Goal: Task Accomplishment & Management: Complete application form

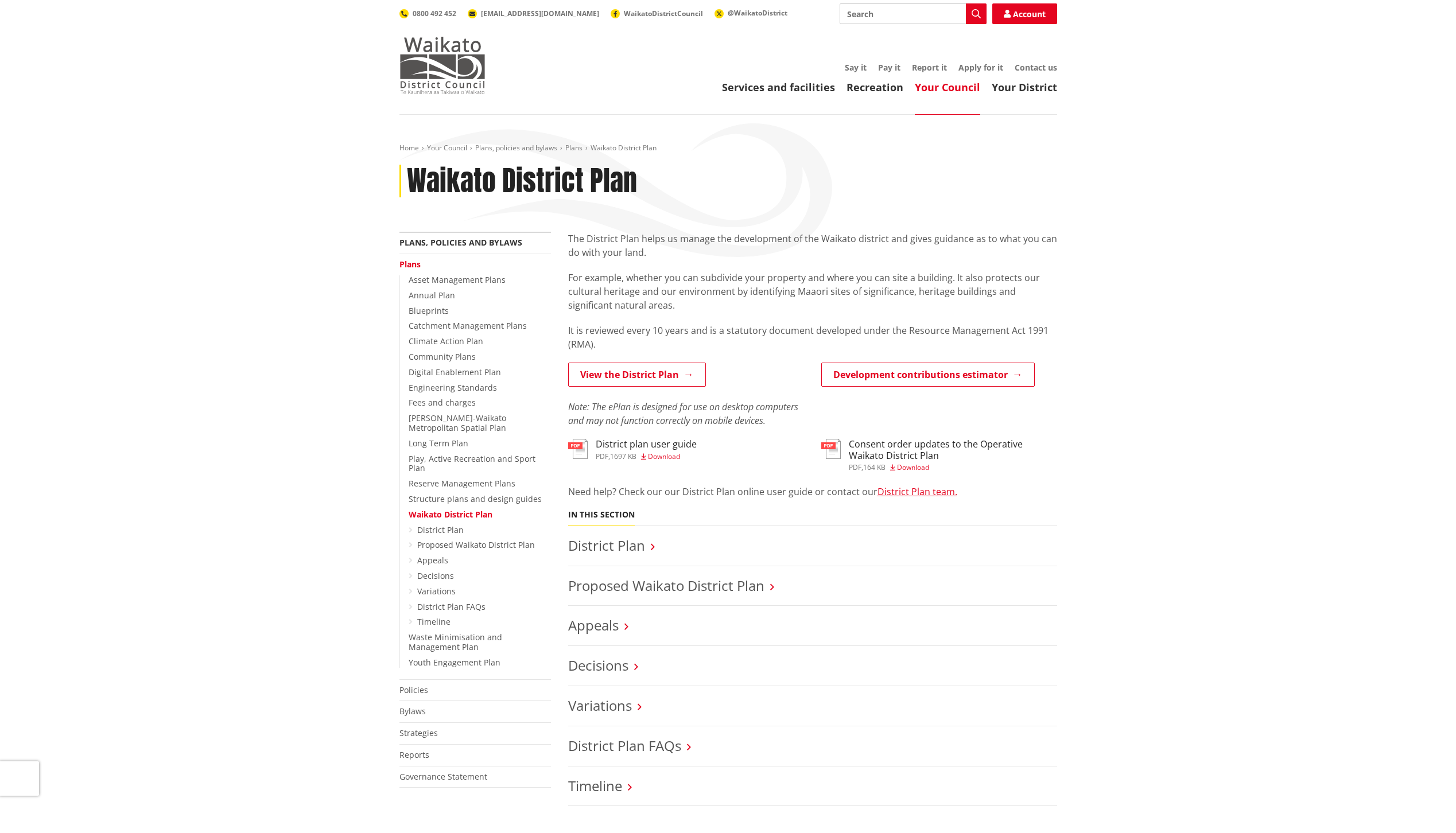
click at [458, 63] on img at bounding box center [442, 66] width 86 height 57
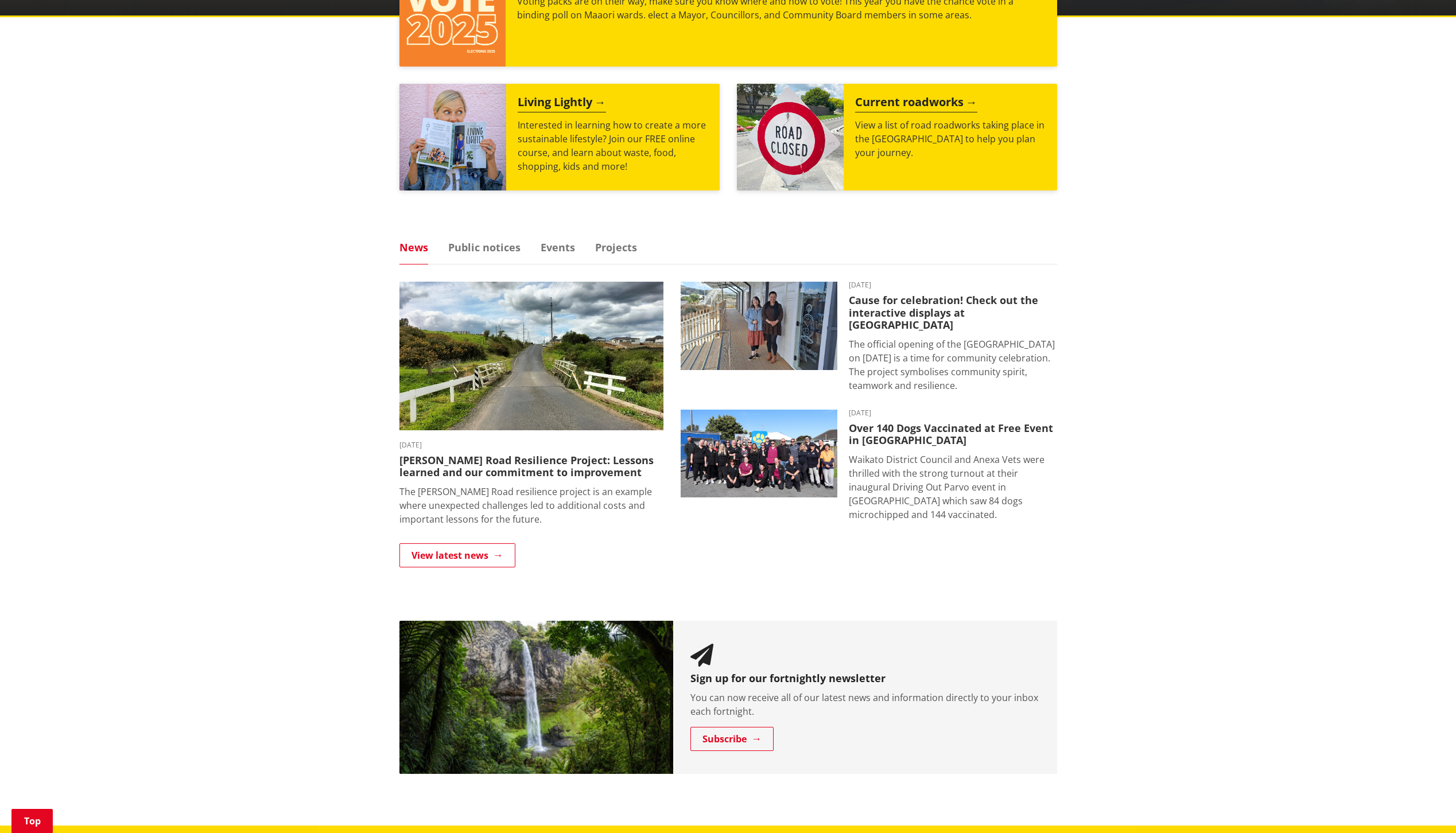
scroll to position [689, 0]
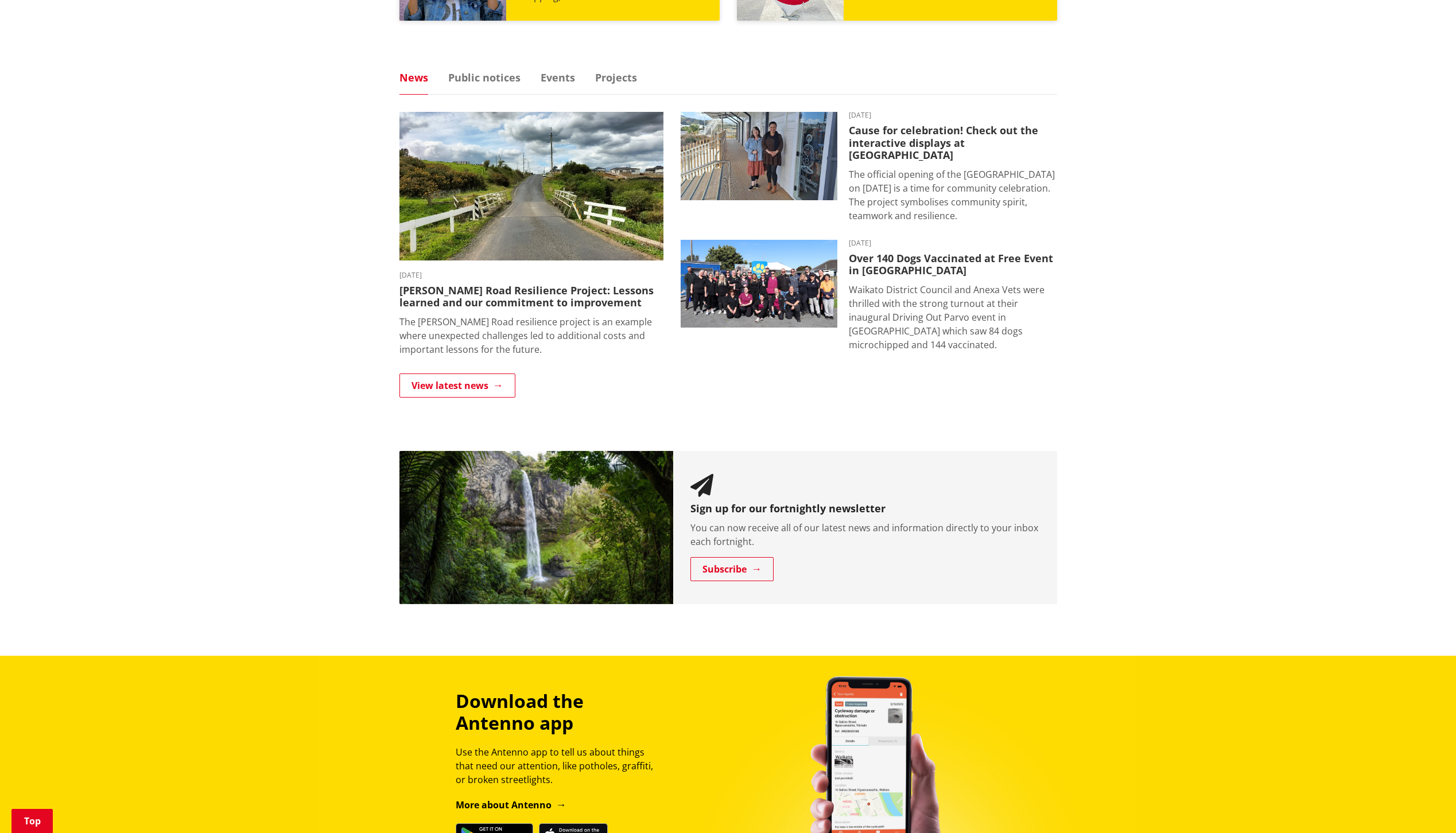
click at [1183, 377] on div "Kia ora, how can we help? Search Search Rubbish and recycling Libraries Distric…" at bounding box center [728, 15] width 1456 height 1178
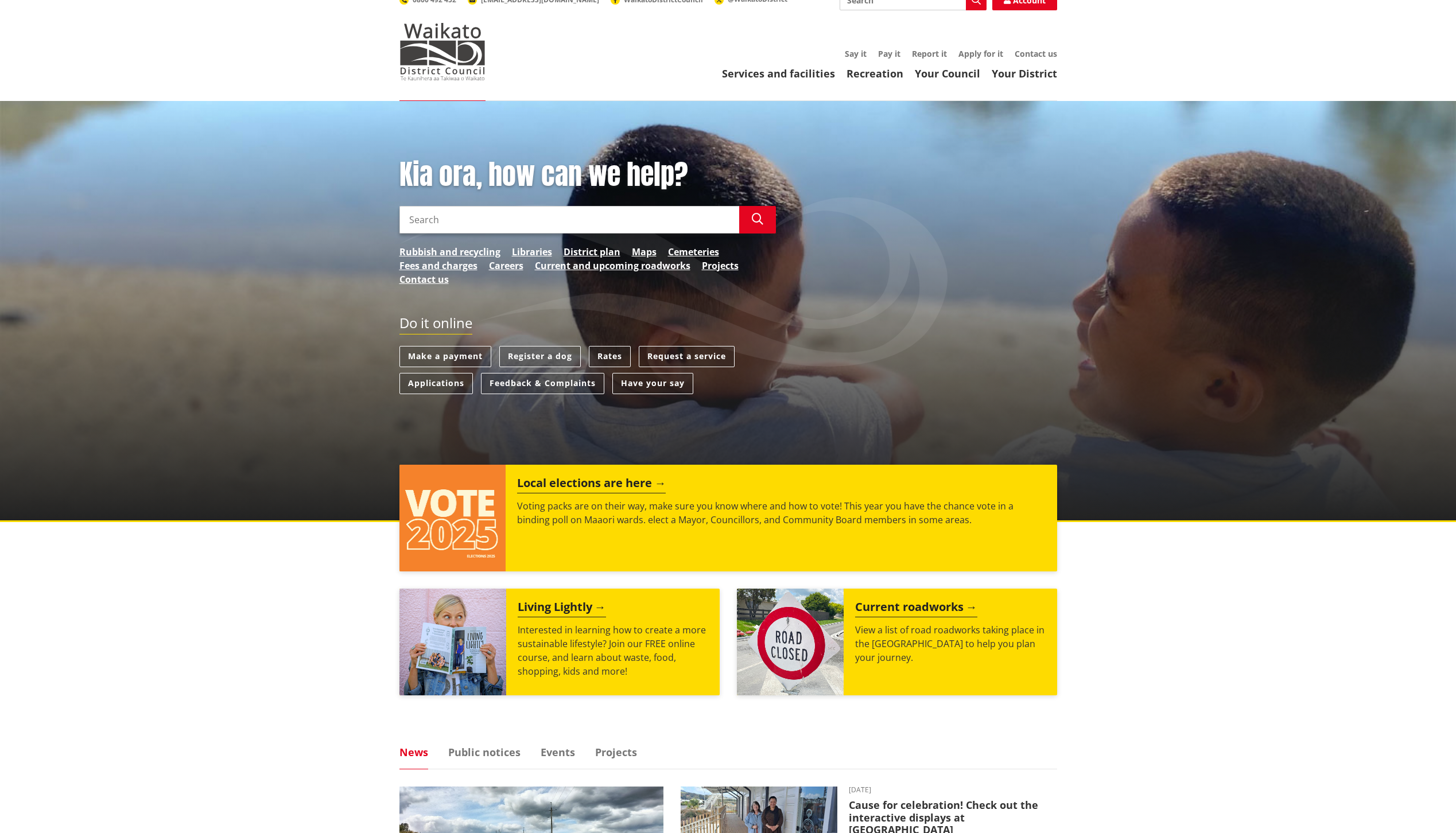
scroll to position [0, 0]
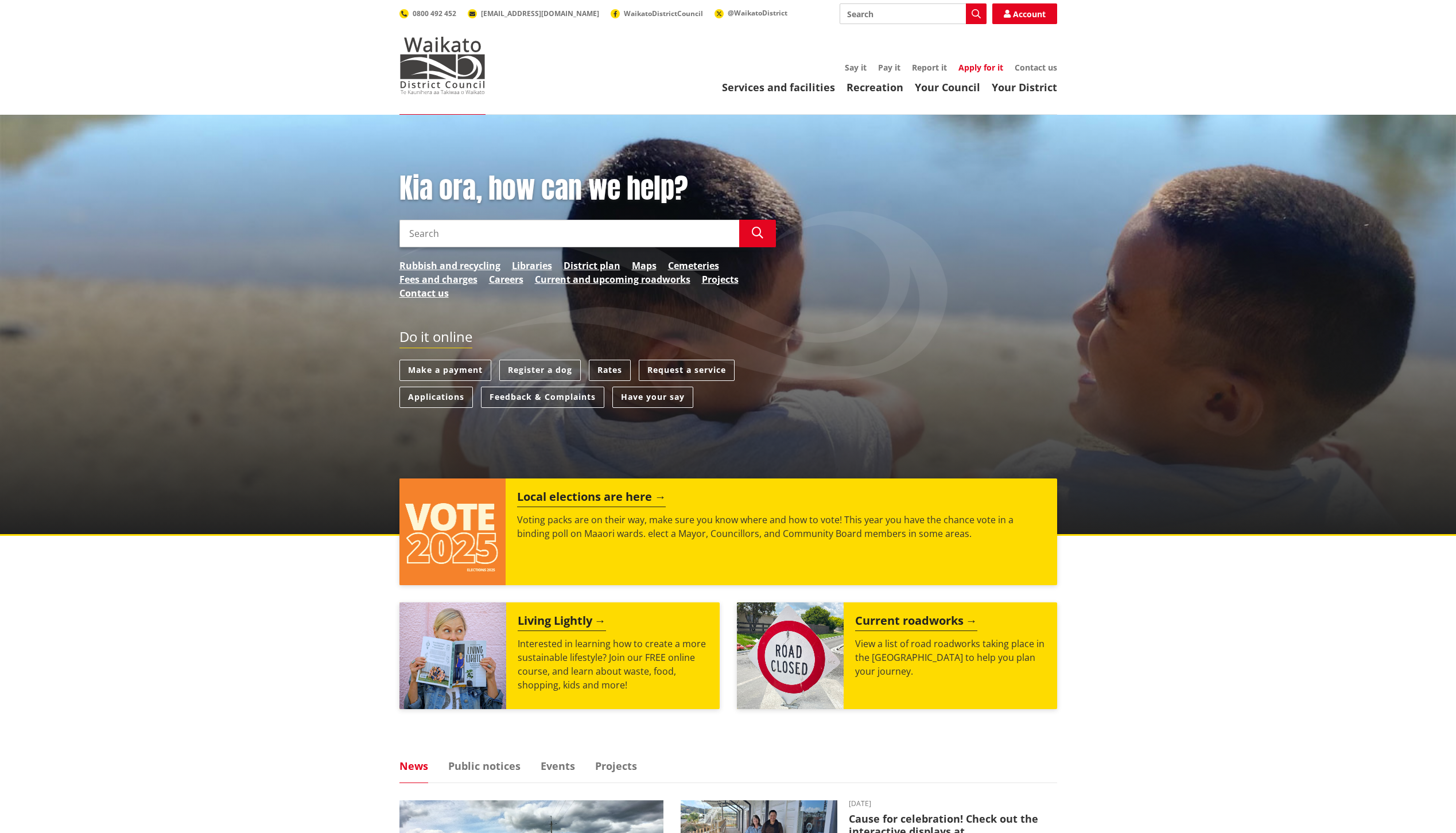
click at [982, 65] on link "Apply for it" at bounding box center [981, 67] width 45 height 11
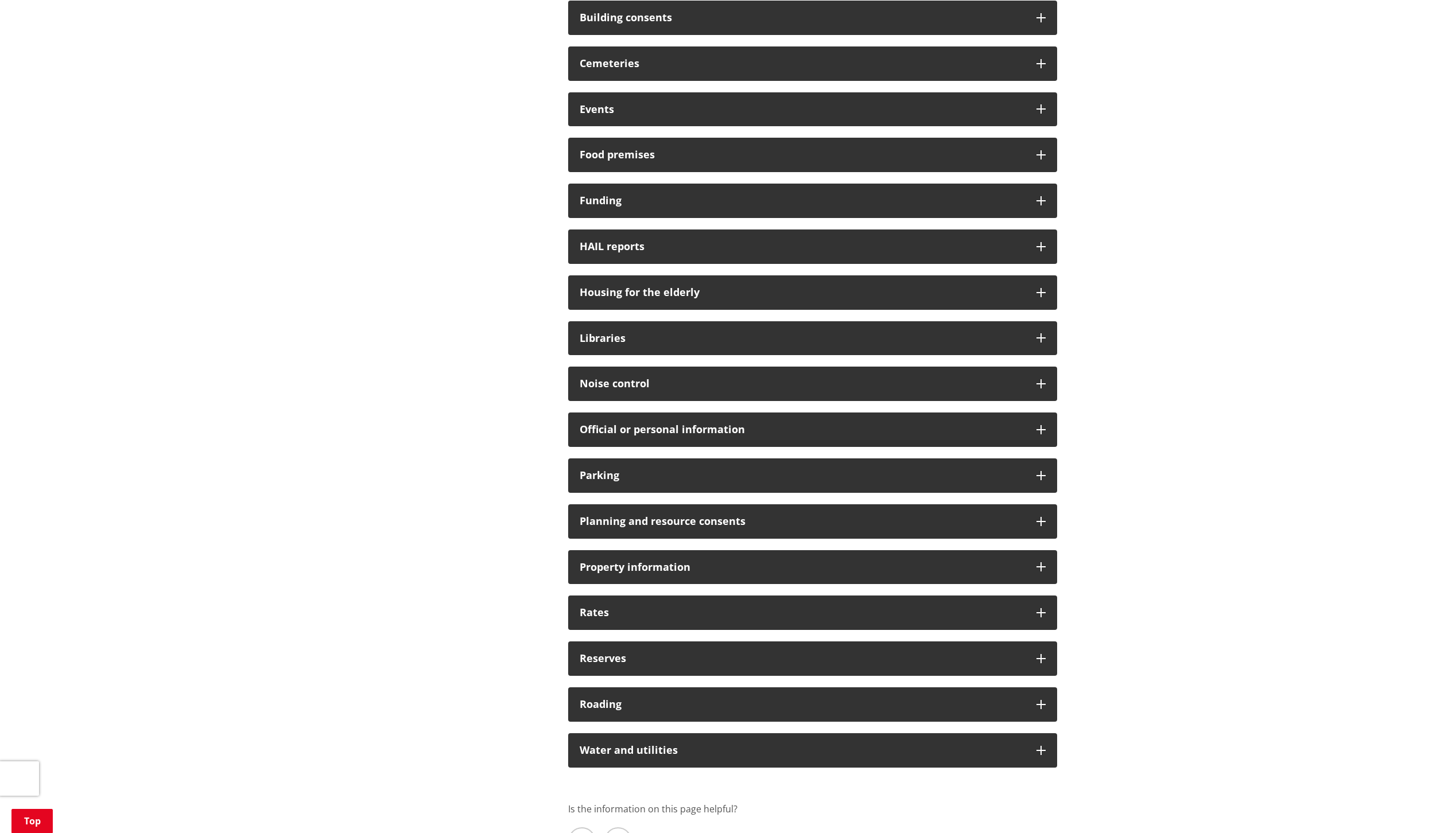
scroll to position [498, 0]
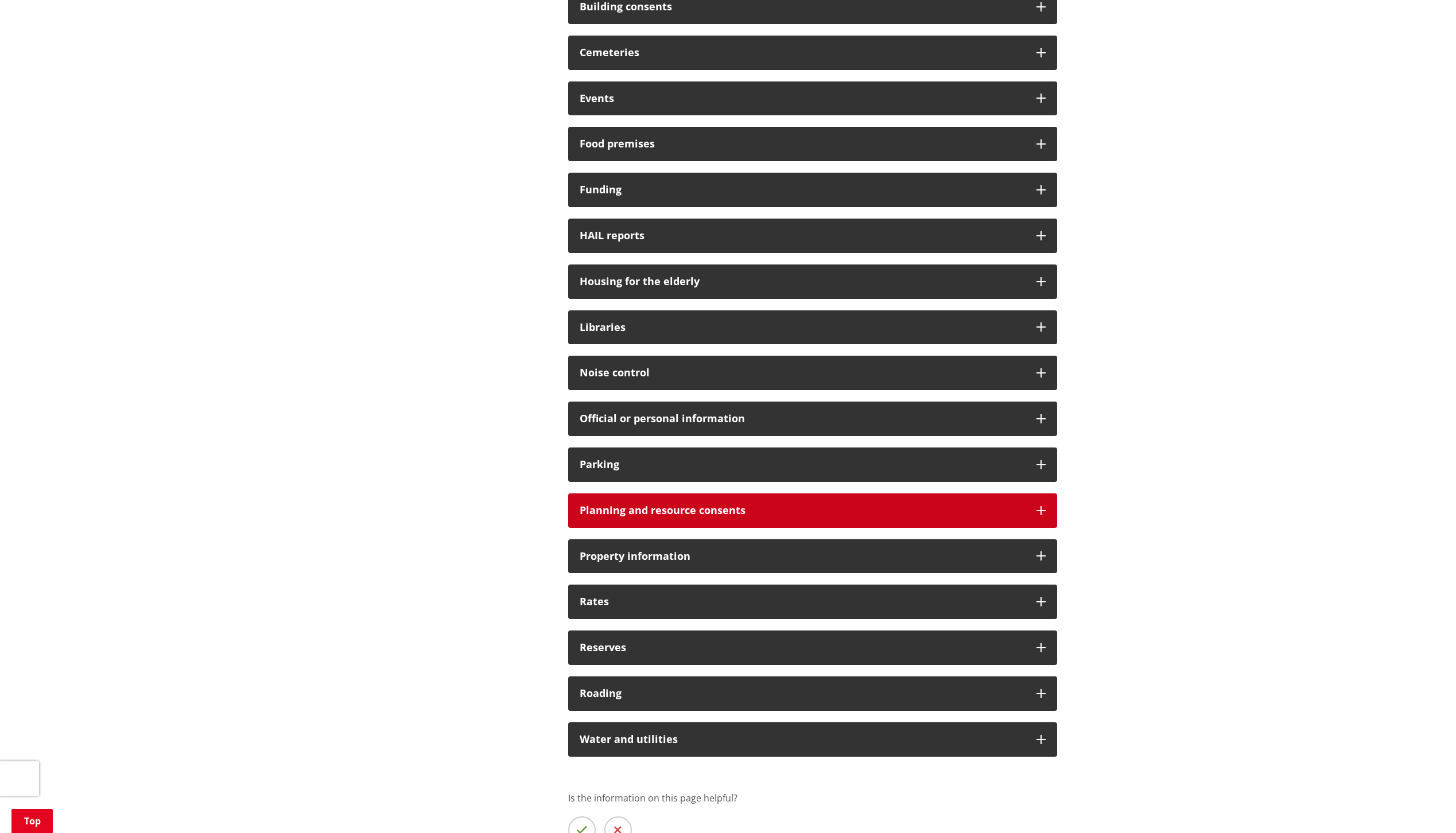
click at [629, 510] on h3 "Planning and resource consents" at bounding box center [803, 511] width 446 height 12
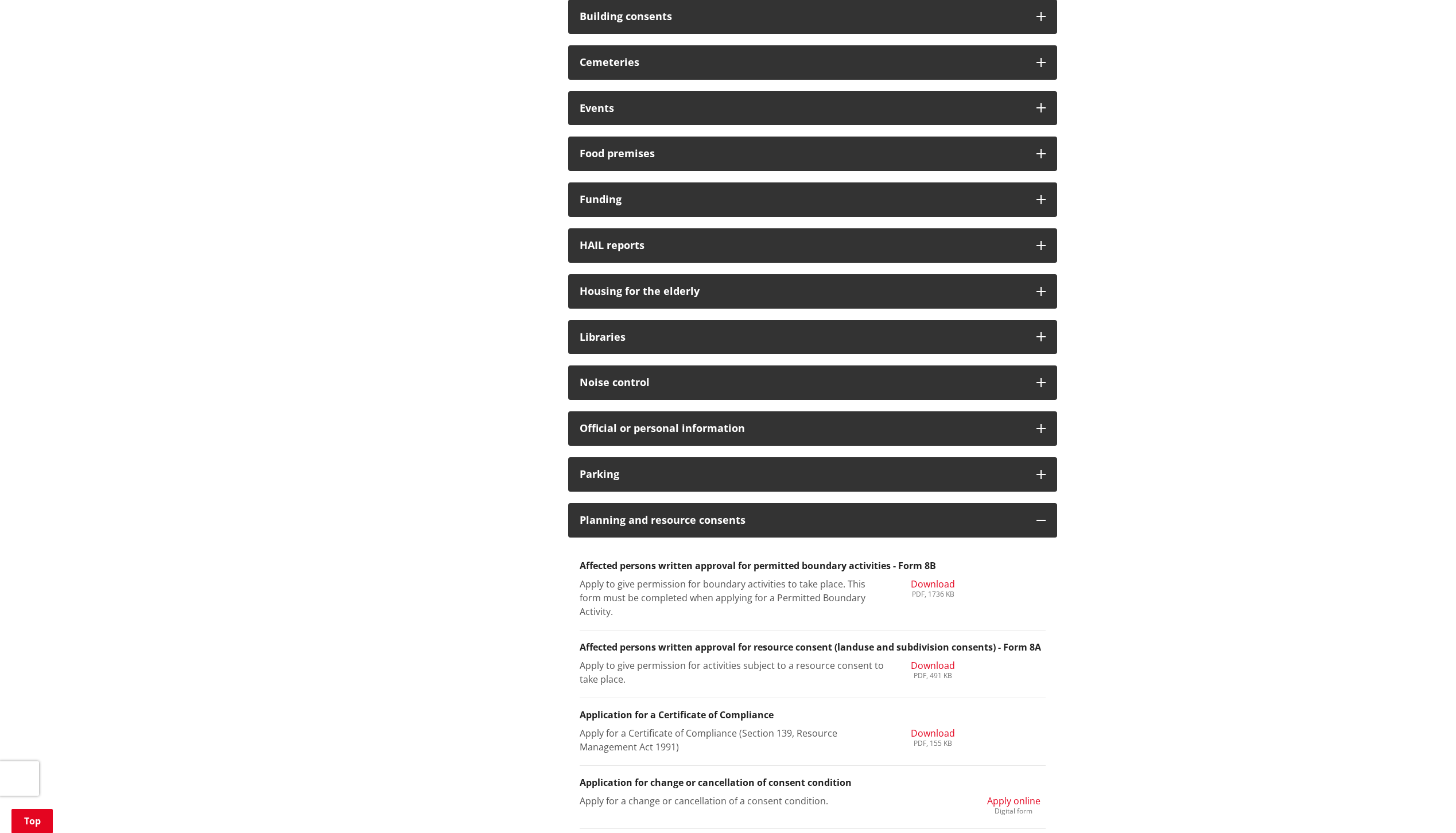
scroll to position [0, 0]
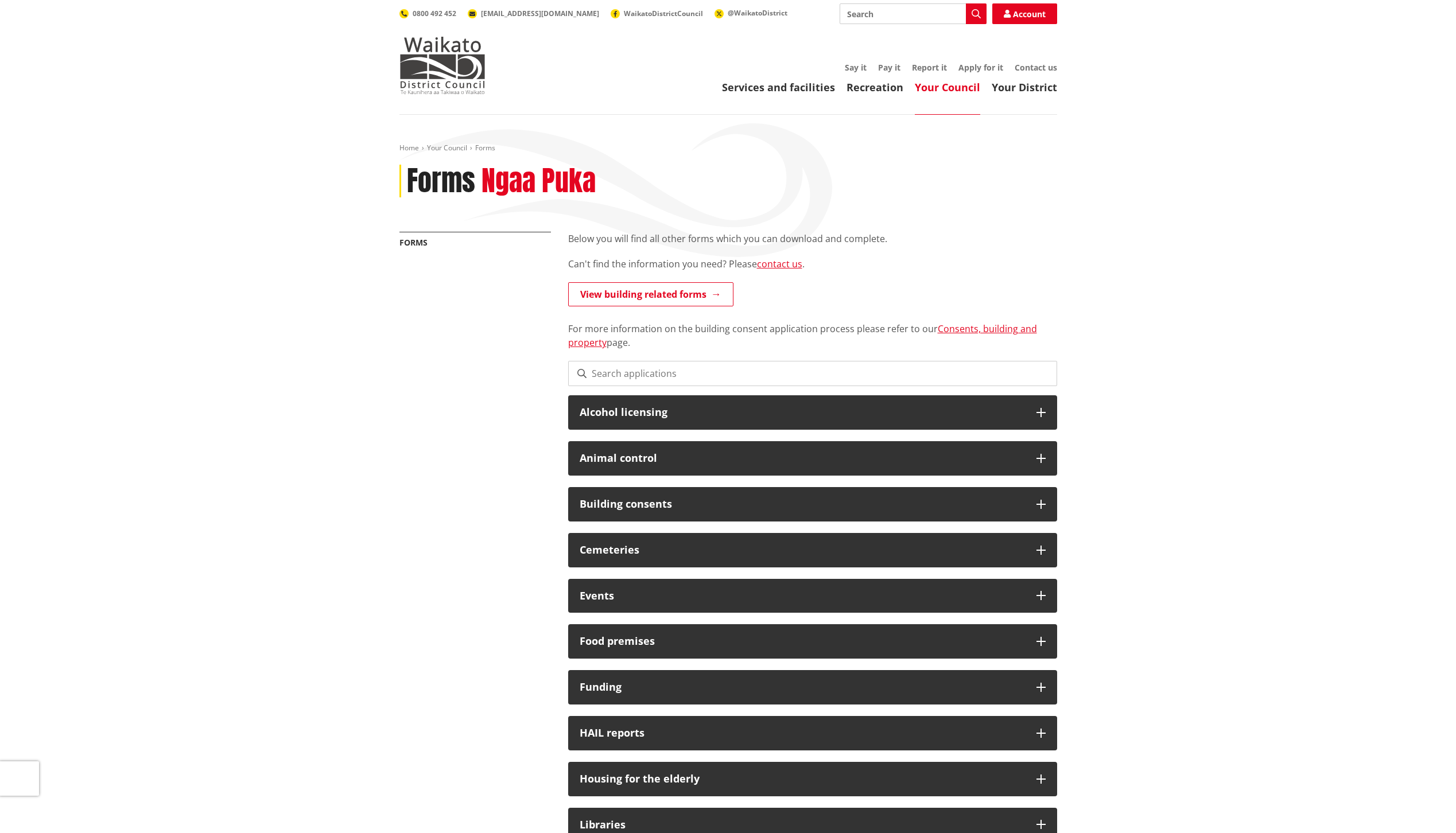
drag, startPoint x: 1205, startPoint y: 512, endPoint x: 1203, endPoint y: 347, distance: 165.0
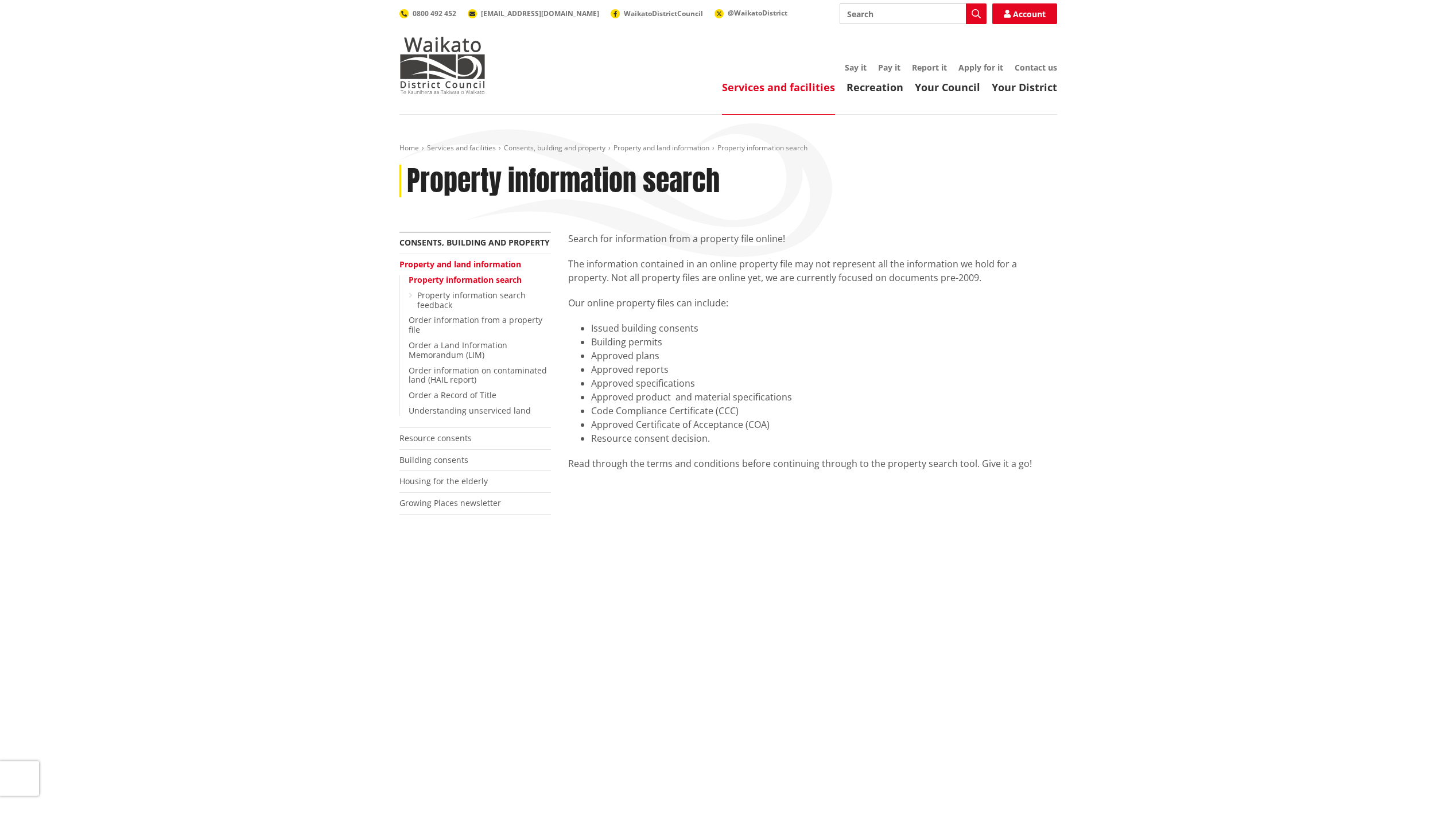
drag, startPoint x: 1134, startPoint y: 493, endPoint x: 1129, endPoint y: 380, distance: 113.1
click at [410, 434] on link "Resource consents" at bounding box center [436, 438] width 73 height 11
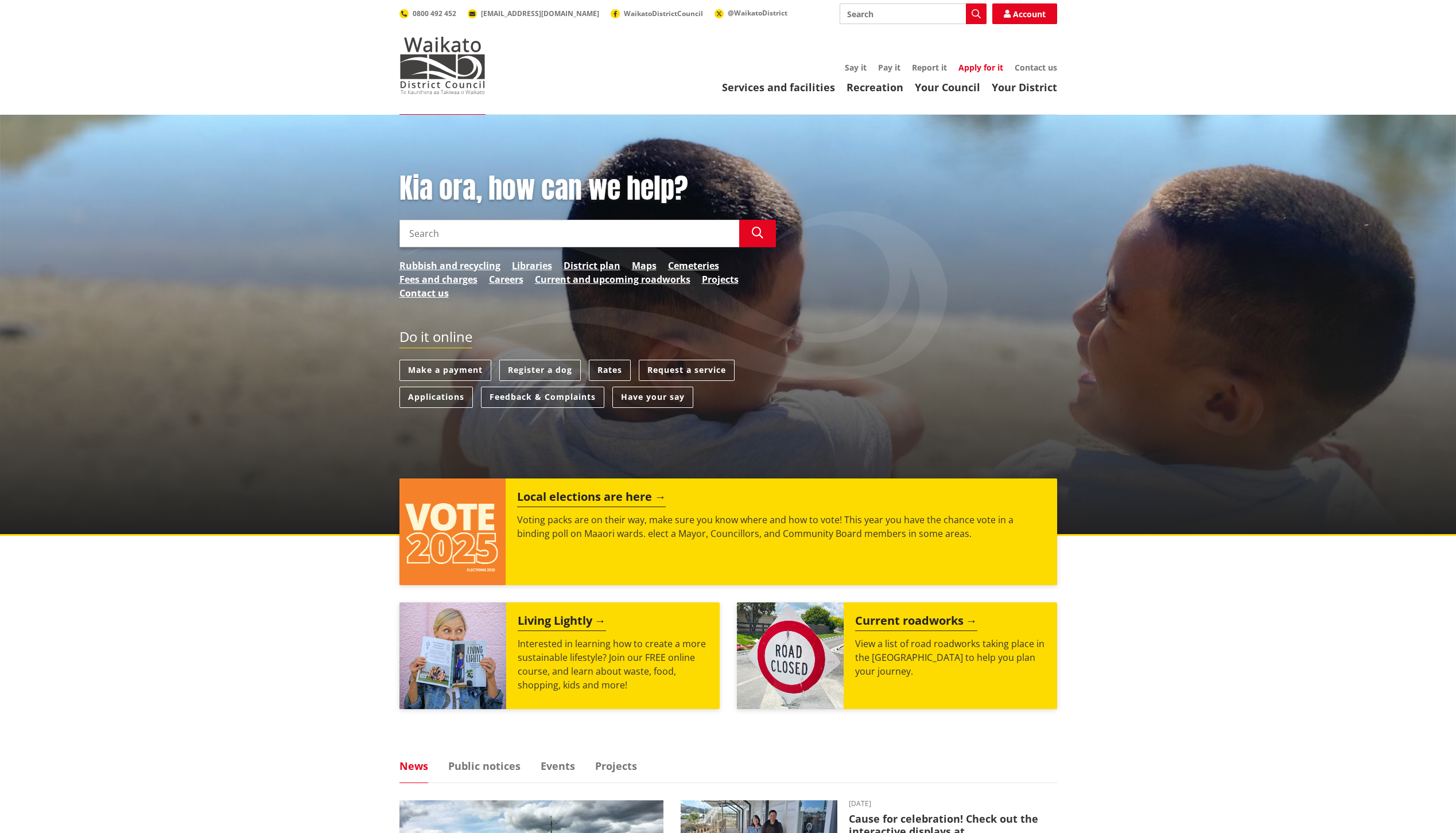
click at [972, 68] on link "Apply for it" at bounding box center [981, 67] width 45 height 11
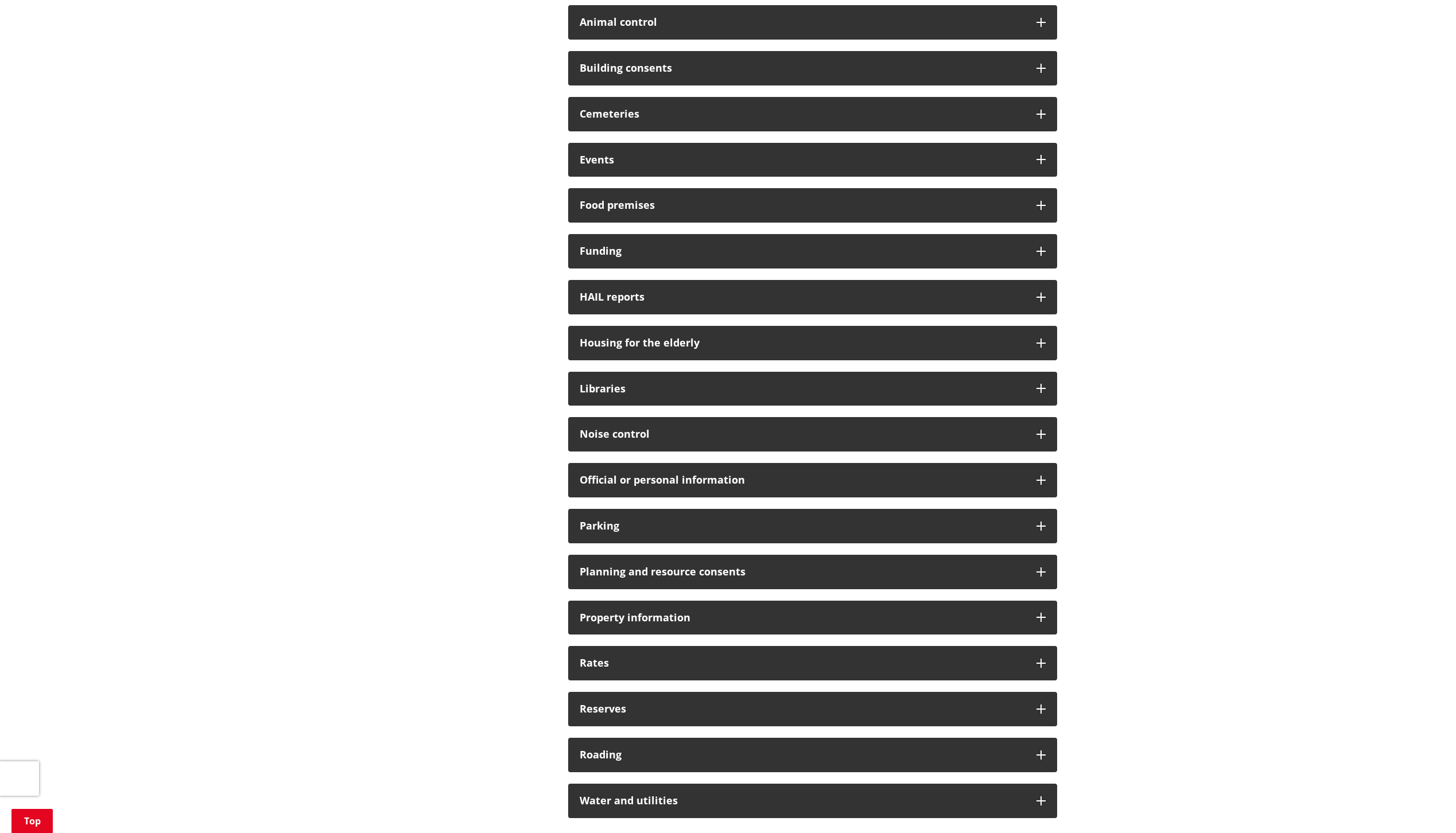
scroll to position [459, 0]
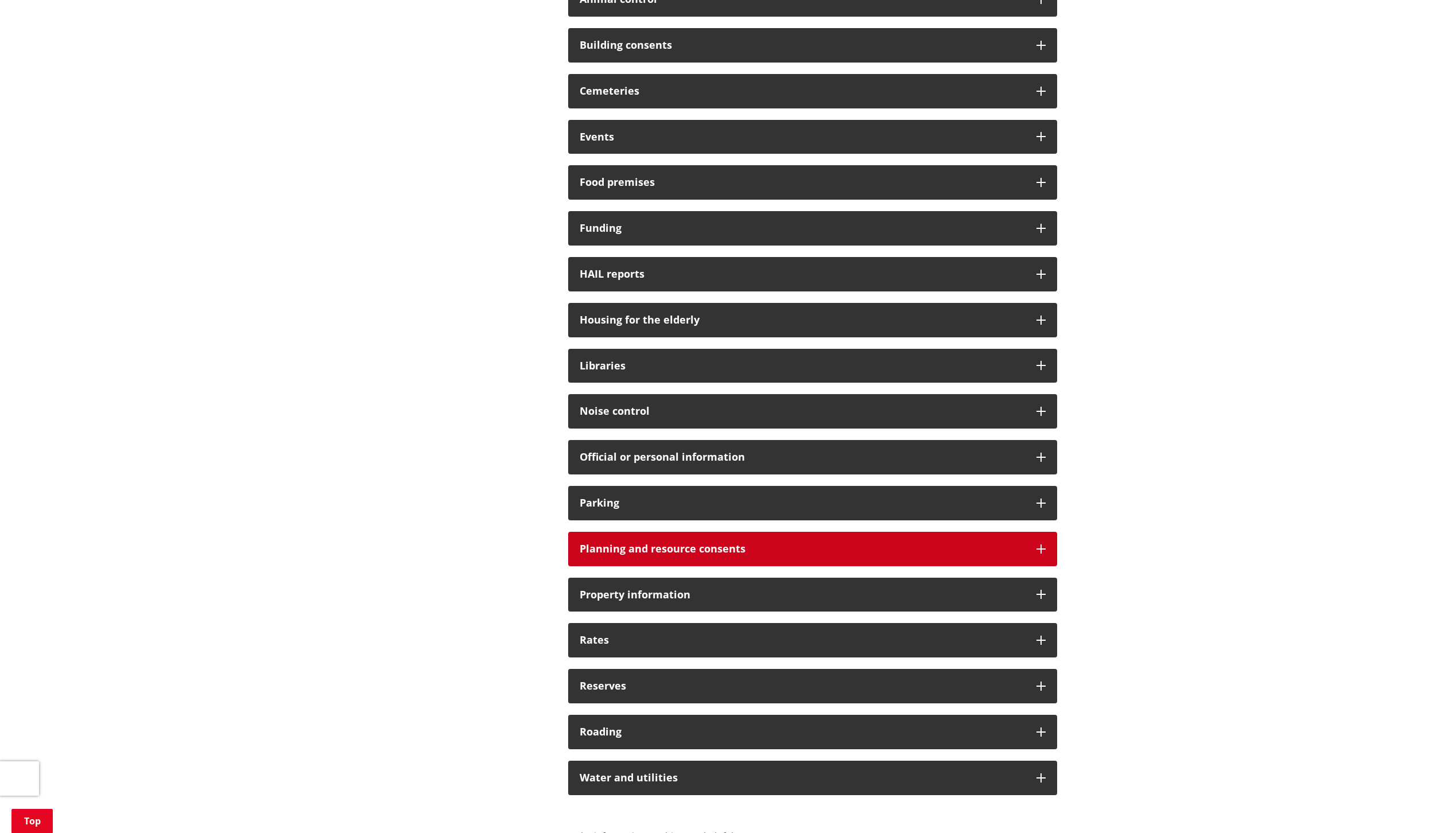
click at [627, 547] on h3 "Planning and resource consents" at bounding box center [803, 549] width 446 height 12
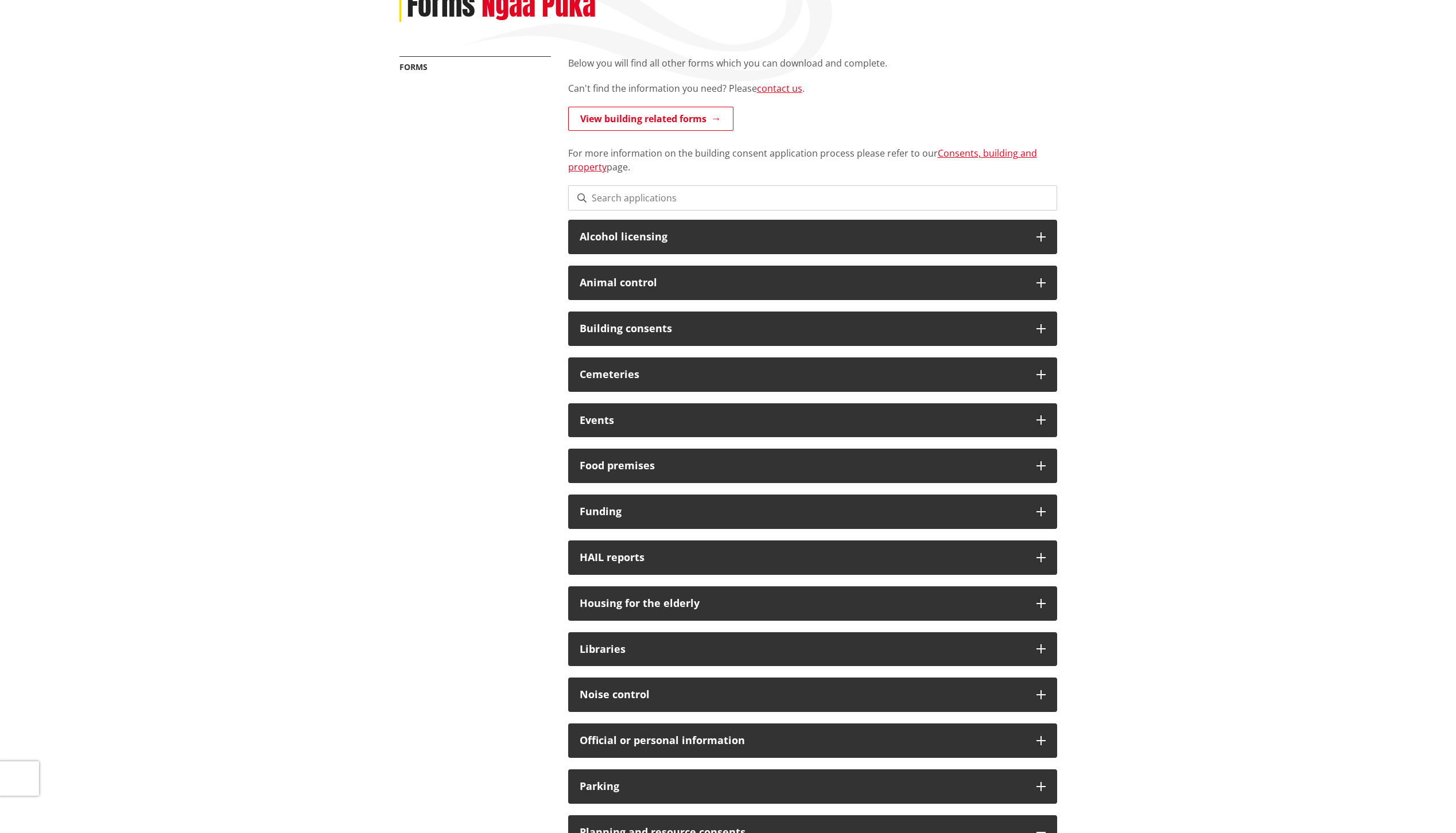
scroll to position [0, 0]
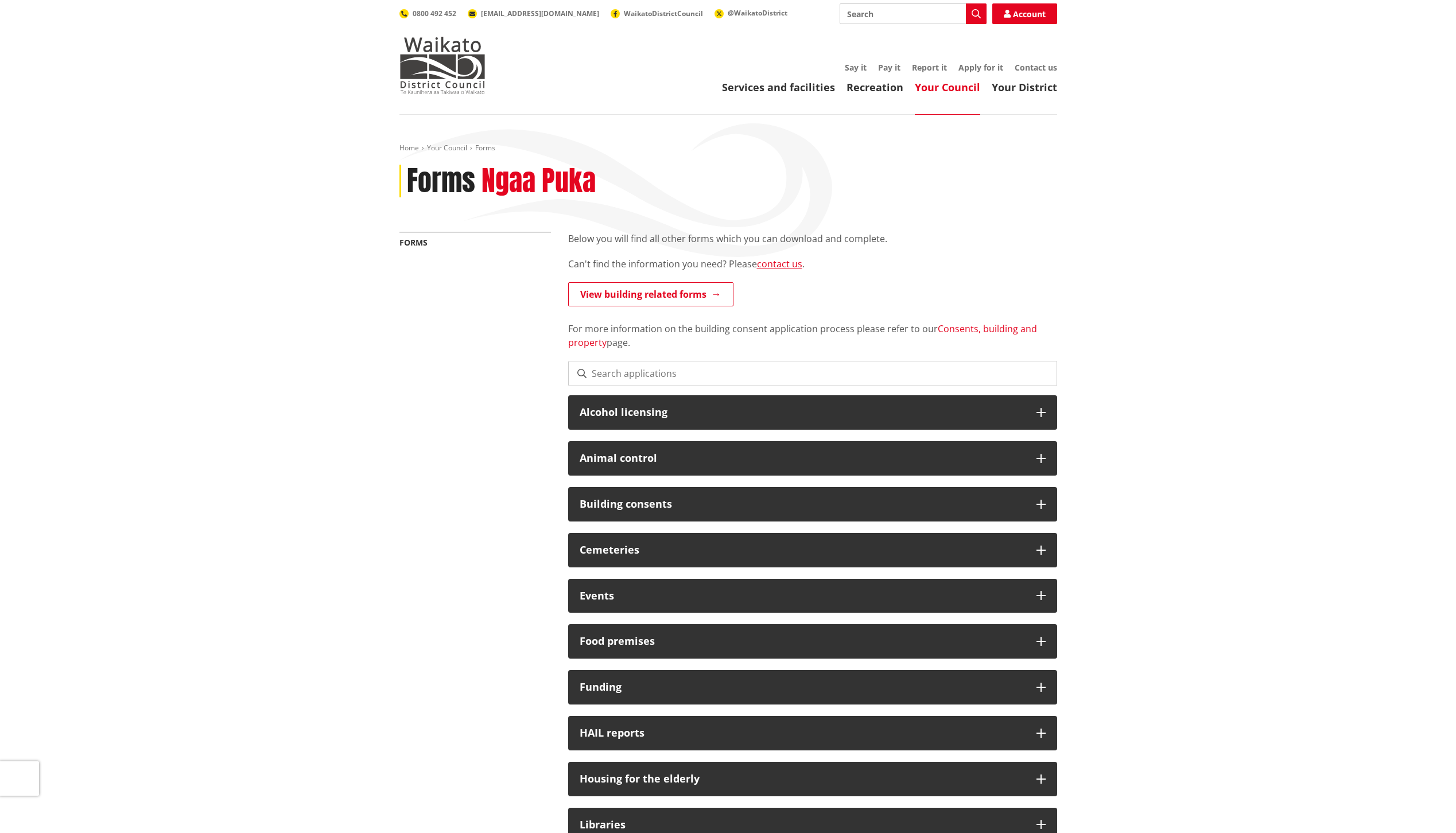
click at [988, 329] on link "Consents, building and property" at bounding box center [803, 335] width 469 height 26
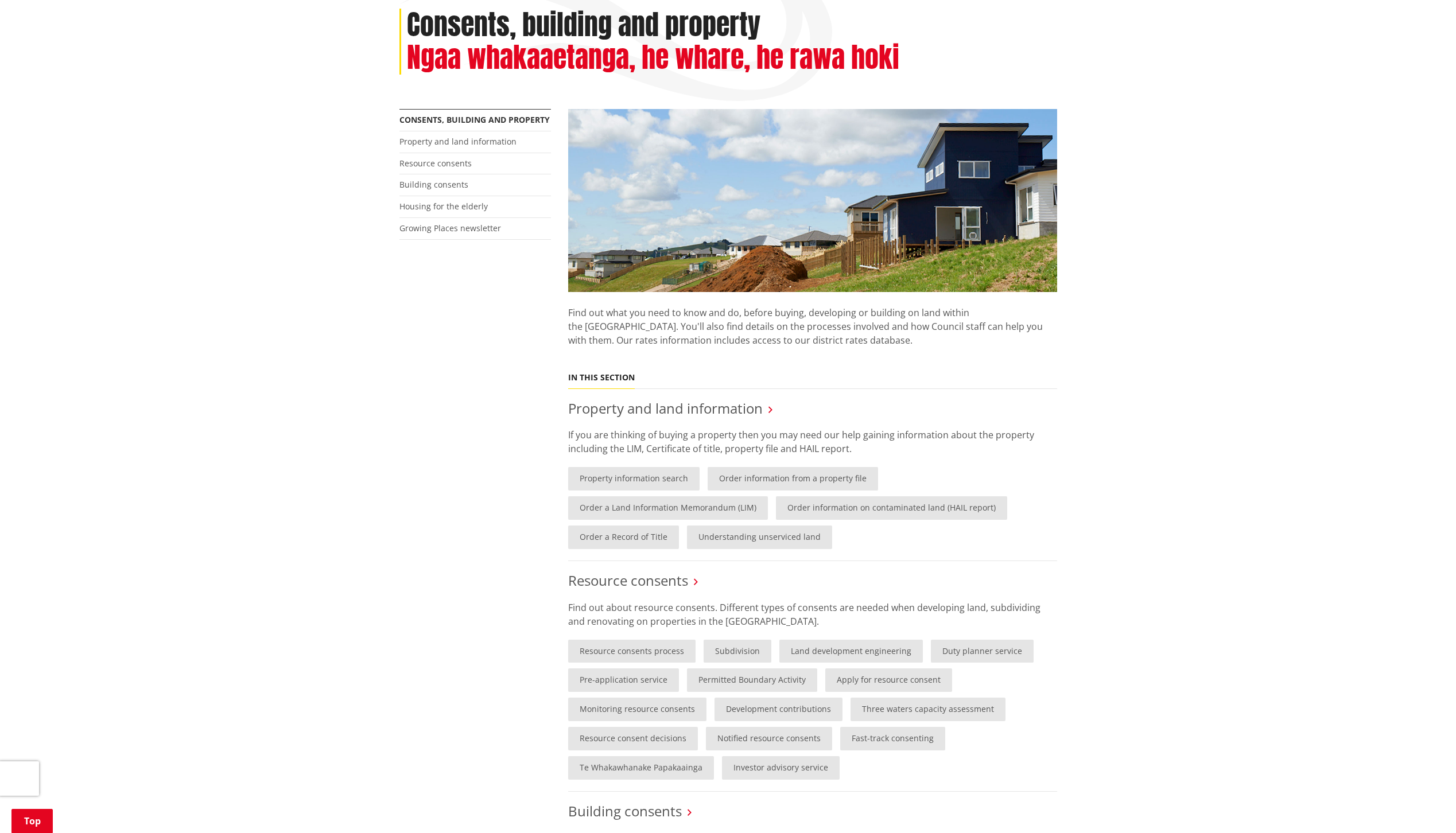
scroll to position [154, 0]
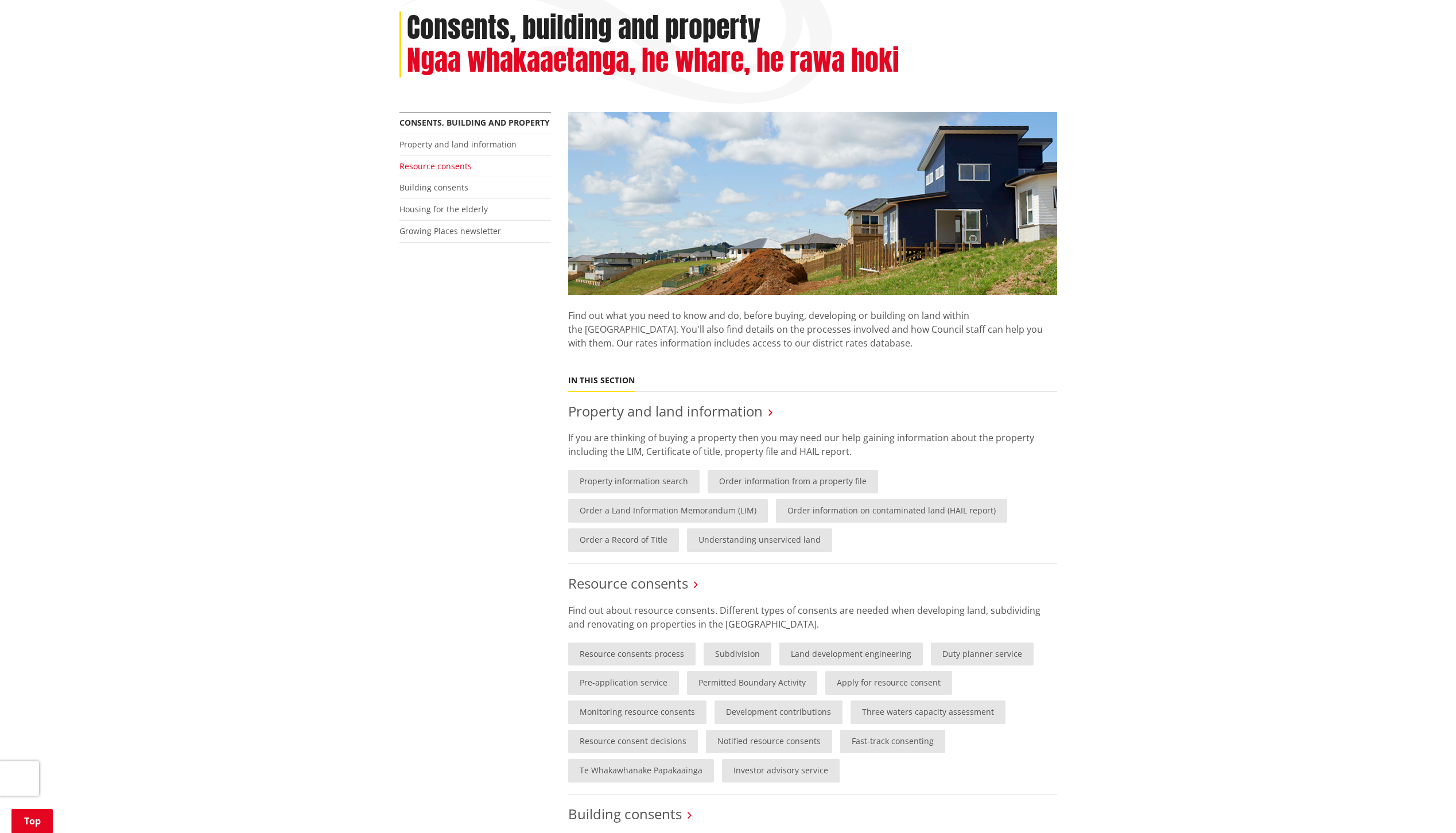
click at [419, 164] on link "Resource consents" at bounding box center [436, 165] width 73 height 11
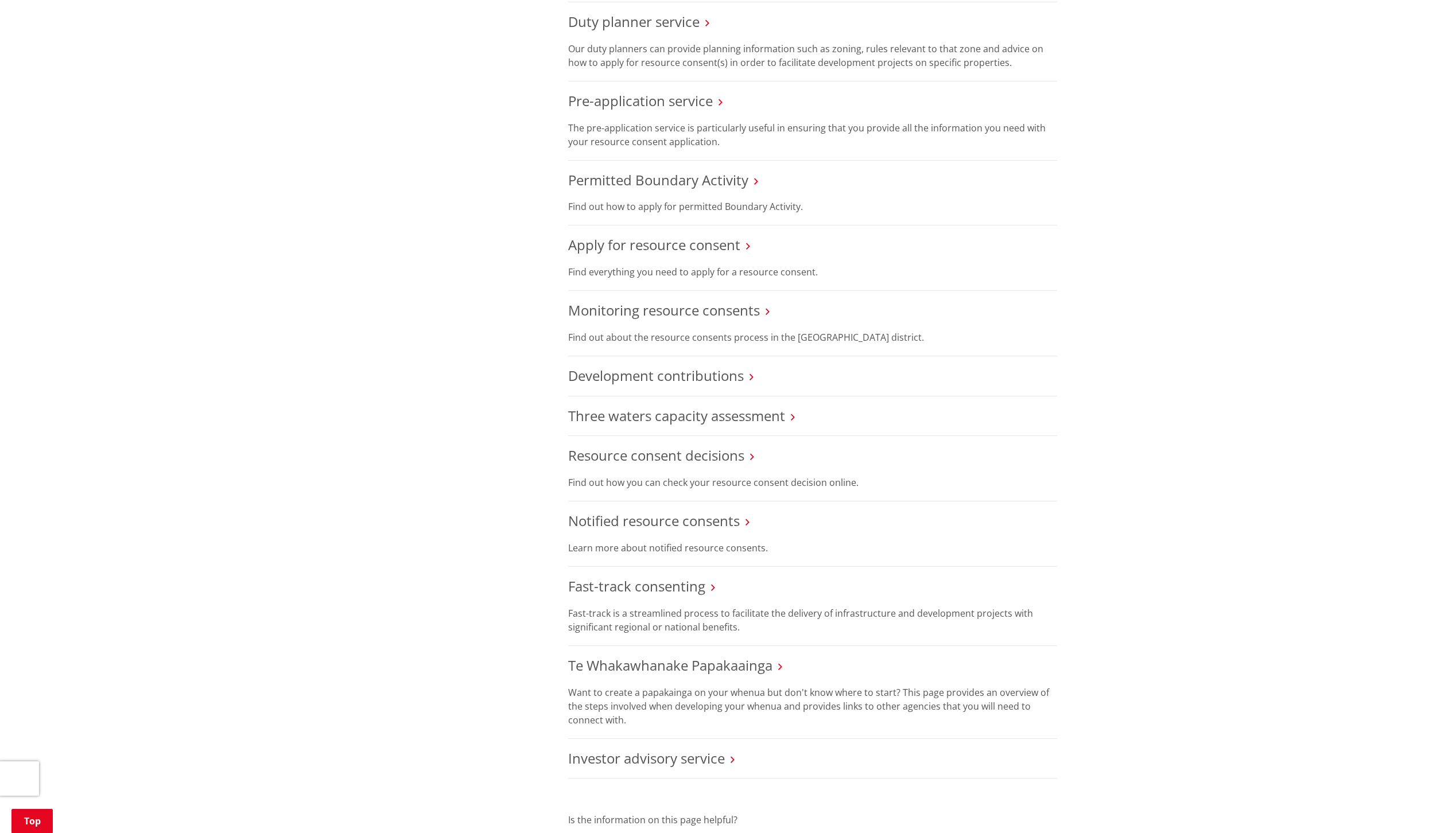
scroll to position [613, 0]
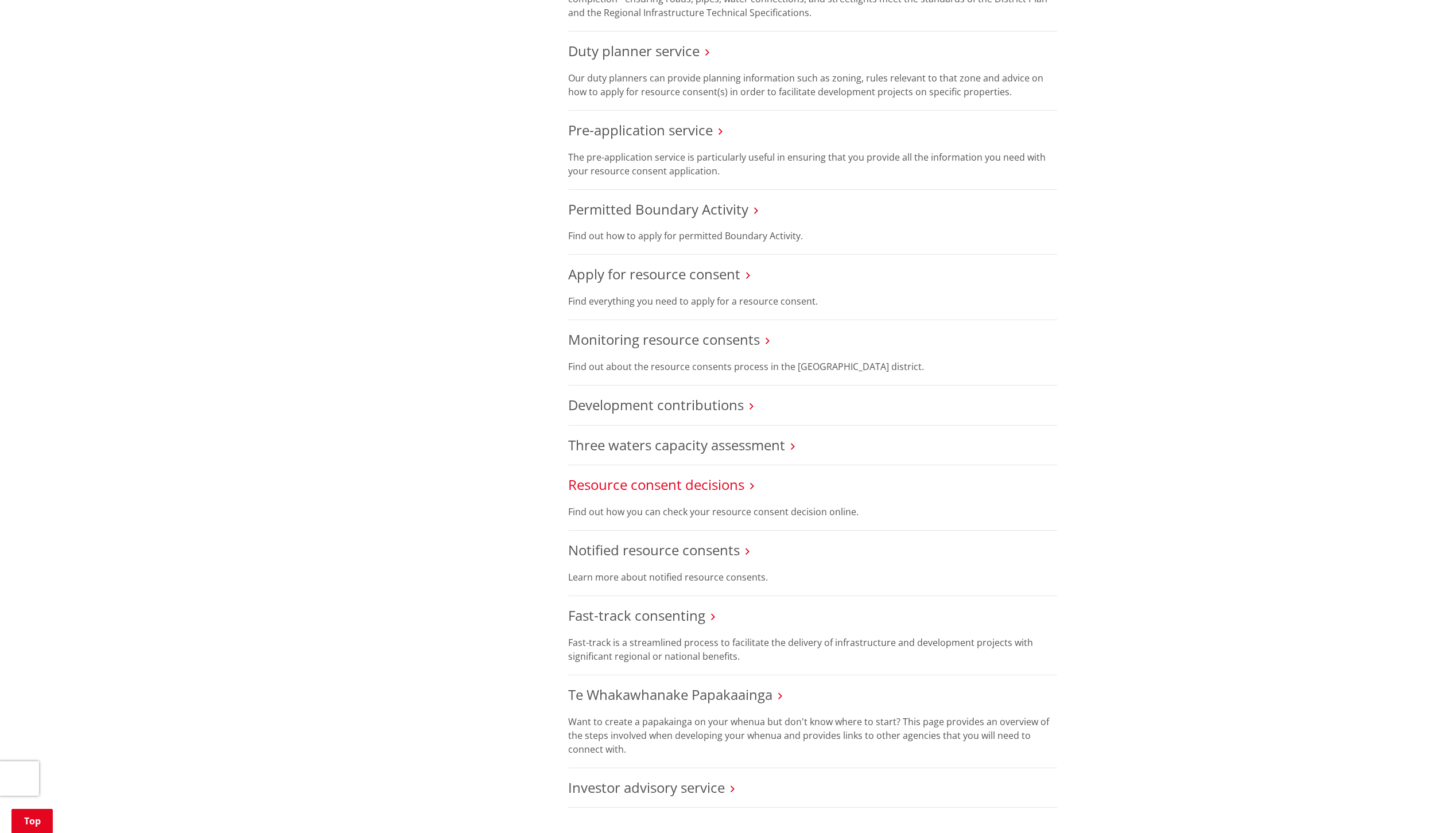
click at [647, 487] on link "Resource consent decisions" at bounding box center [656, 484] width 176 height 19
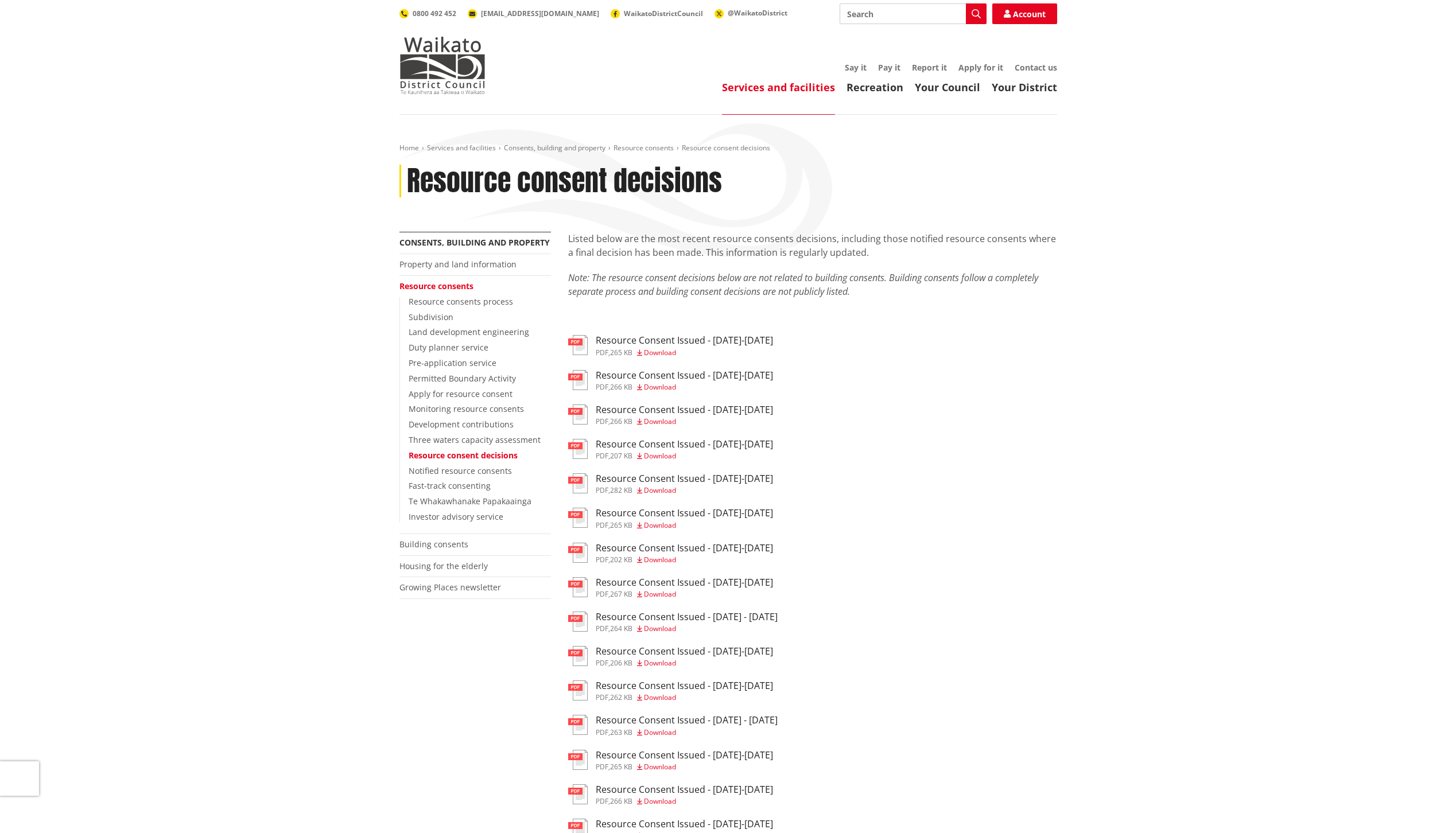
click at [730, 340] on h3 "Resource Consent Issued - [DATE]-[DATE]" at bounding box center [685, 340] width 177 height 11
click at [963, 408] on div "pdf Resource Consent Issued - 8-14 Sep 2025 pdf , 266 KB Download" at bounding box center [812, 415] width 489 height 23
click at [744, 378] on h3 "Resource Consent Issued - 15-21 Sep 2025" at bounding box center [685, 376] width 177 height 11
click at [1129, 451] on div "Home Services and facilities Consents, building and property Resource consents …" at bounding box center [728, 698] width 1456 height 1167
click at [421, 407] on link "Monitoring resource consents" at bounding box center [466, 408] width 116 height 11
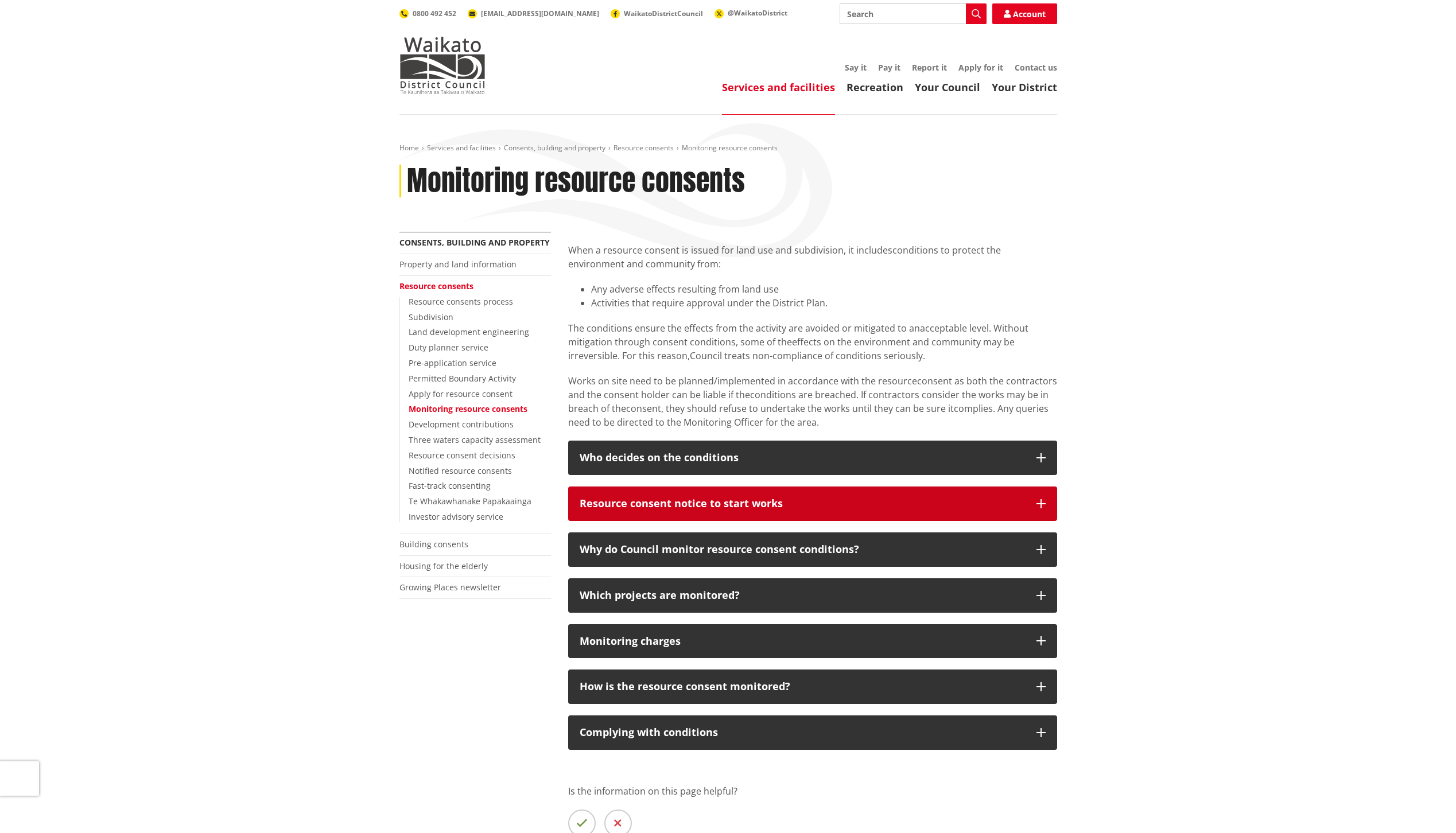
click at [771, 499] on div "Resource consent notice to start works" at bounding box center [803, 504] width 446 height 12
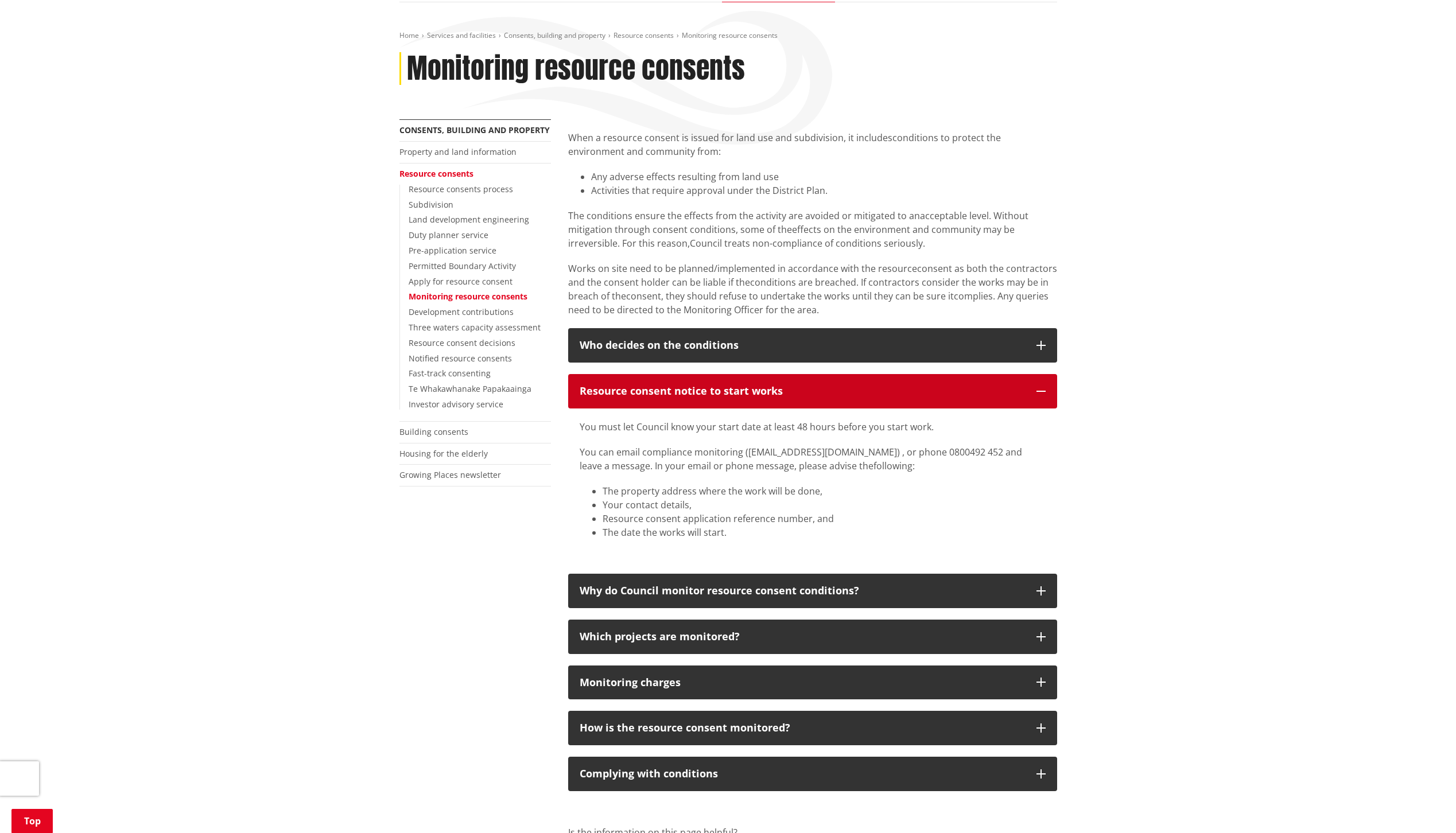
scroll to position [154, 0]
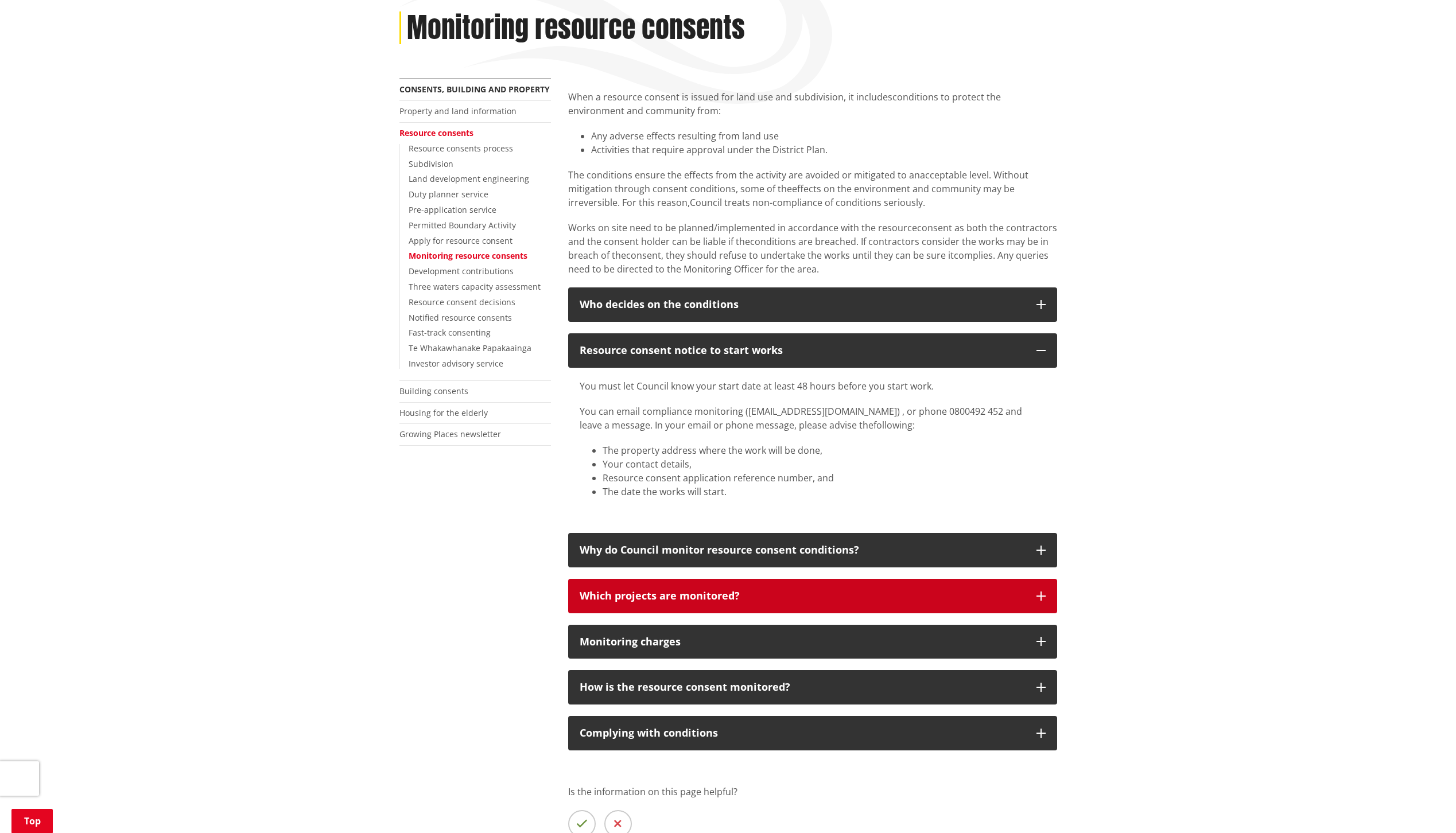
click at [617, 593] on div "Which projects are monitored?" at bounding box center [803, 597] width 446 height 12
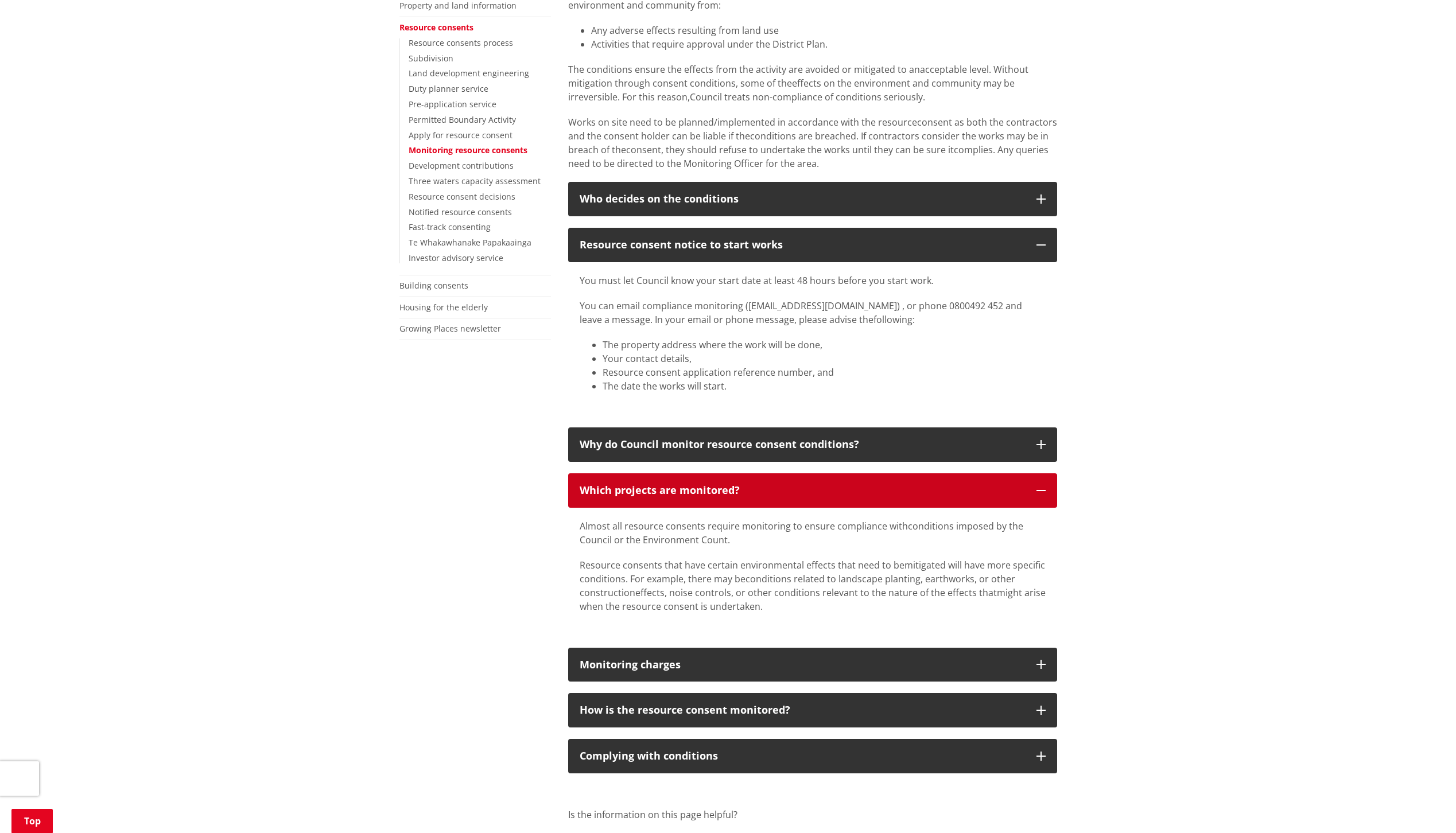
scroll to position [306, 0]
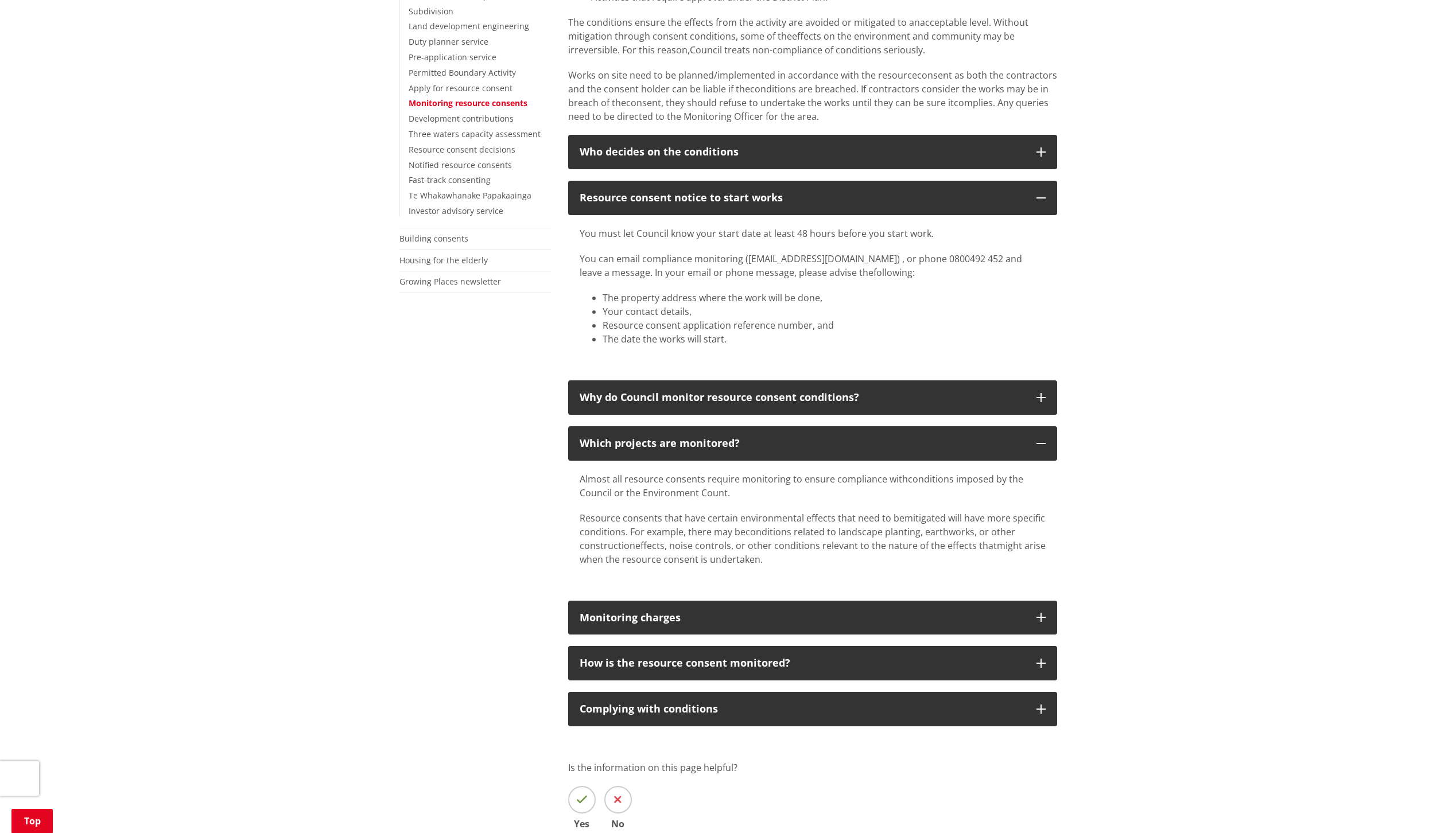
click at [1094, 541] on div "Home Services and facilities Consents, building and property Resource consents …" at bounding box center [728, 378] width 1456 height 1138
click at [442, 490] on div "More from this section Consents, building and property Property and land inform…" at bounding box center [728, 413] width 675 height 975
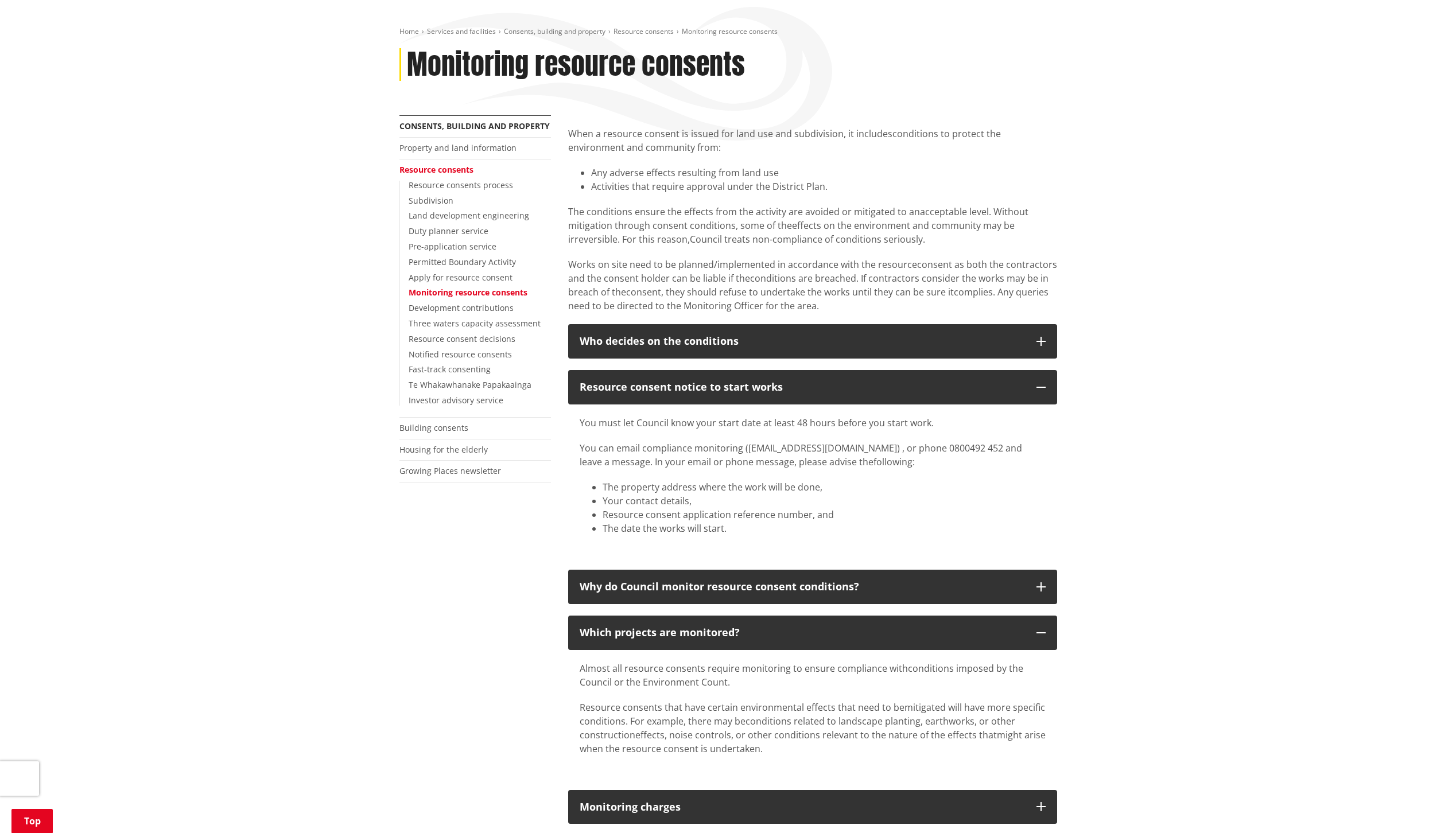
scroll to position [115, 0]
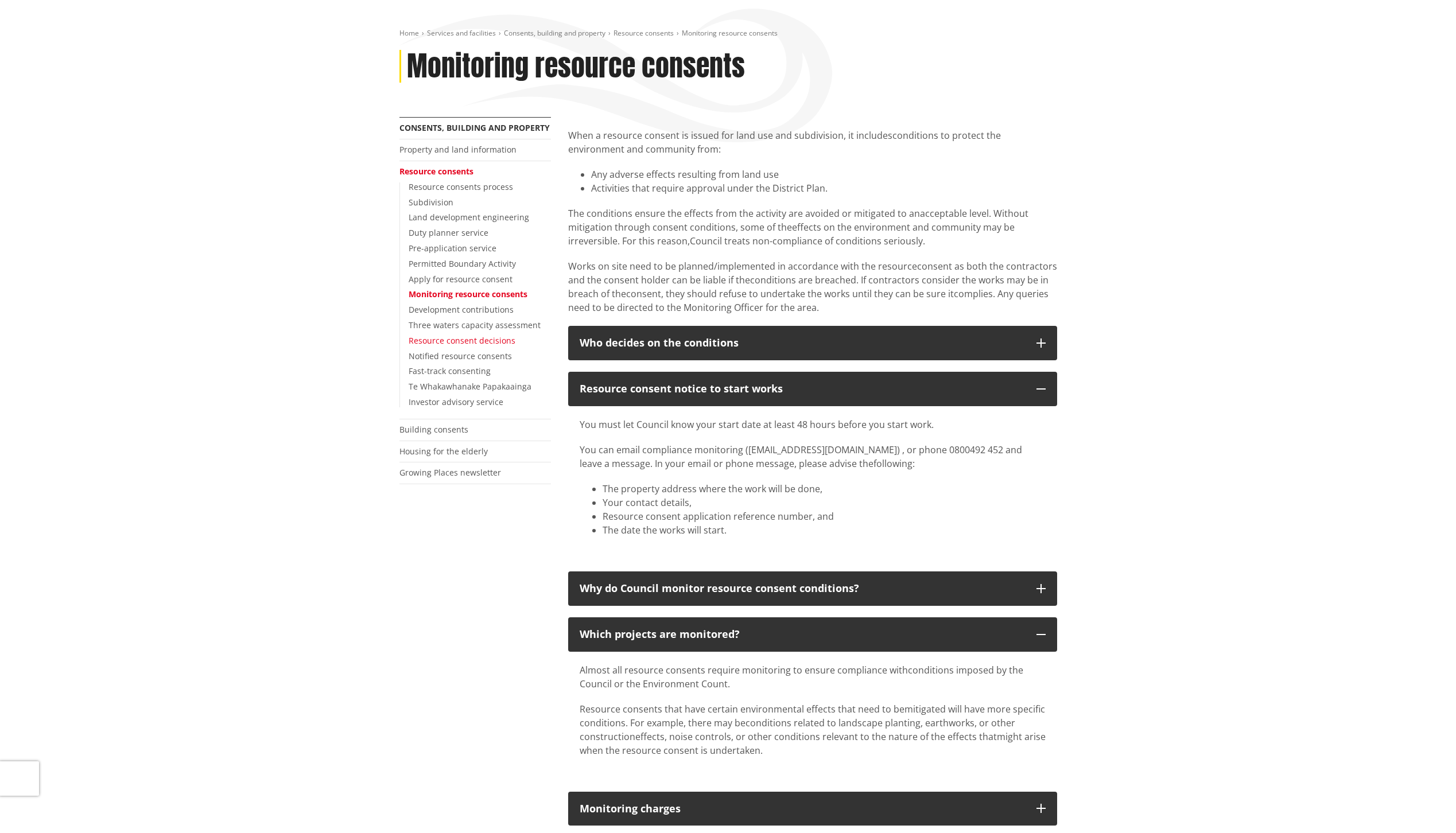
click at [444, 340] on link "Resource consent decisions" at bounding box center [462, 340] width 106 height 11
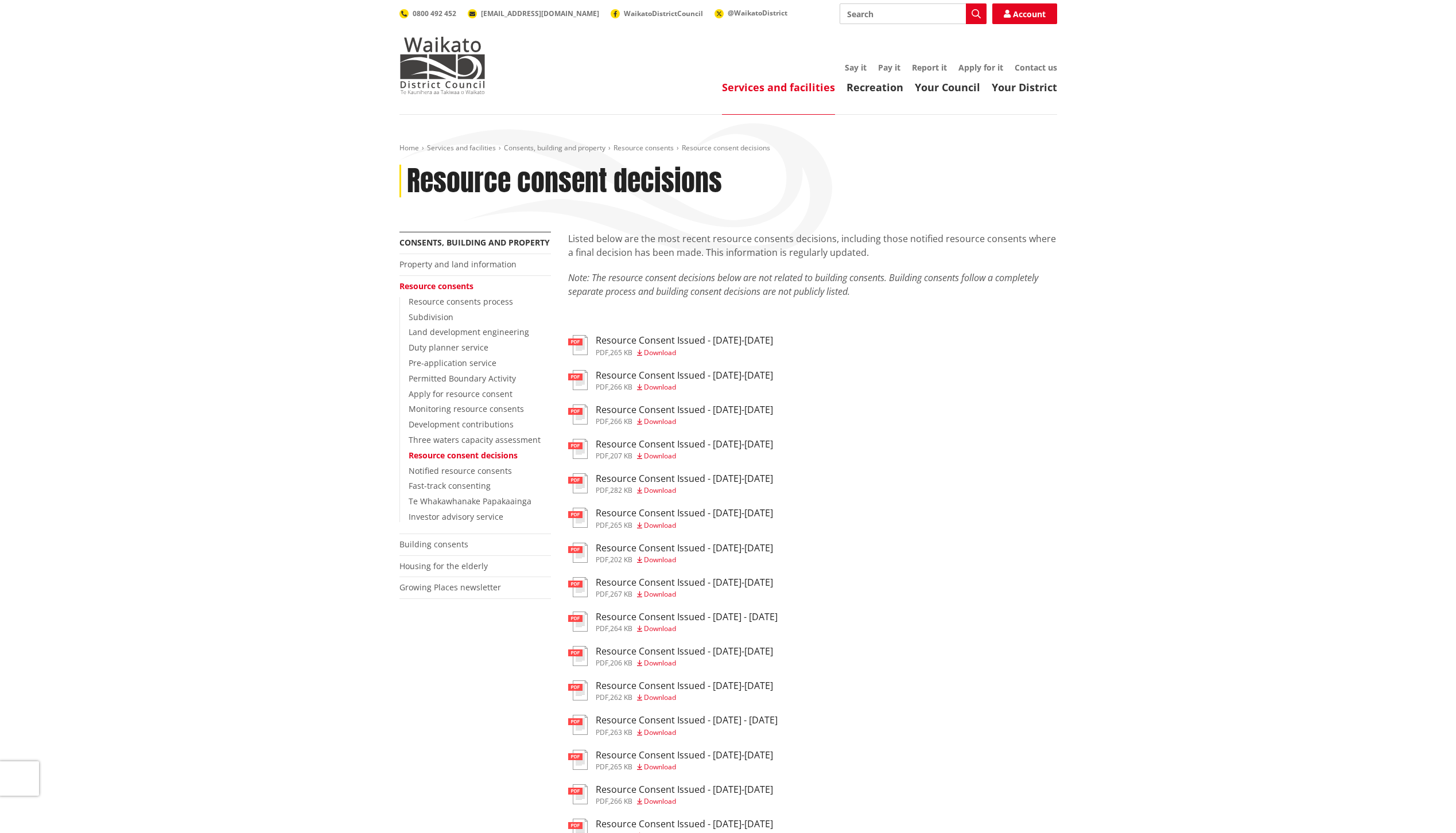
click at [907, 428] on ul "pdf Resource Consent Issued - 22-28 Sep 2025 pdf , 265 KB Download pdf Resource…" at bounding box center [812, 674] width 489 height 679
click at [977, 67] on link "Apply for it" at bounding box center [981, 67] width 45 height 11
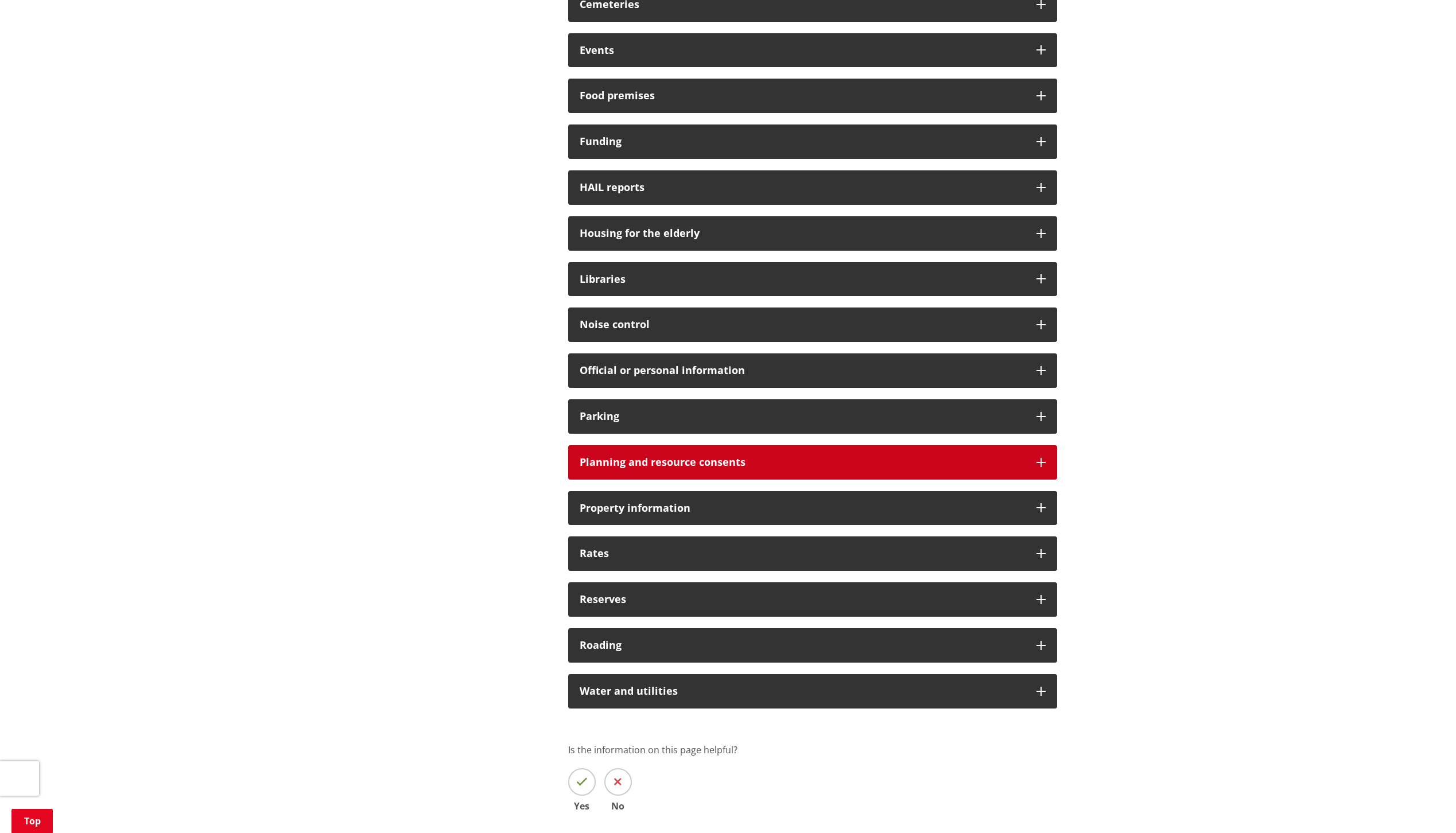
scroll to position [574, 0]
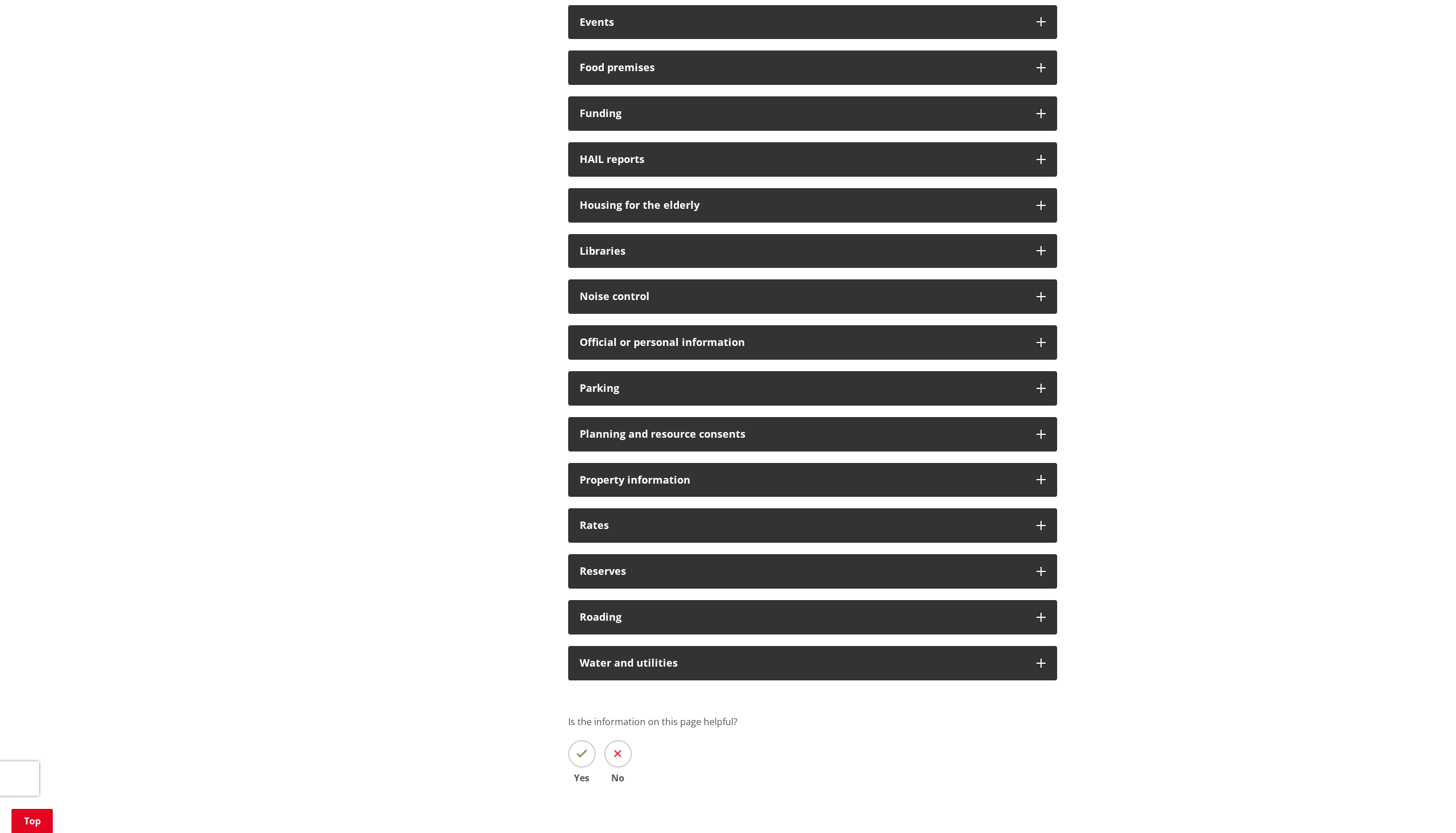
click at [1174, 501] on div "Home Your Council Forms Forms Ngaa Puka More from this section Forms Below you …" at bounding box center [728, 202] width 1456 height 1323
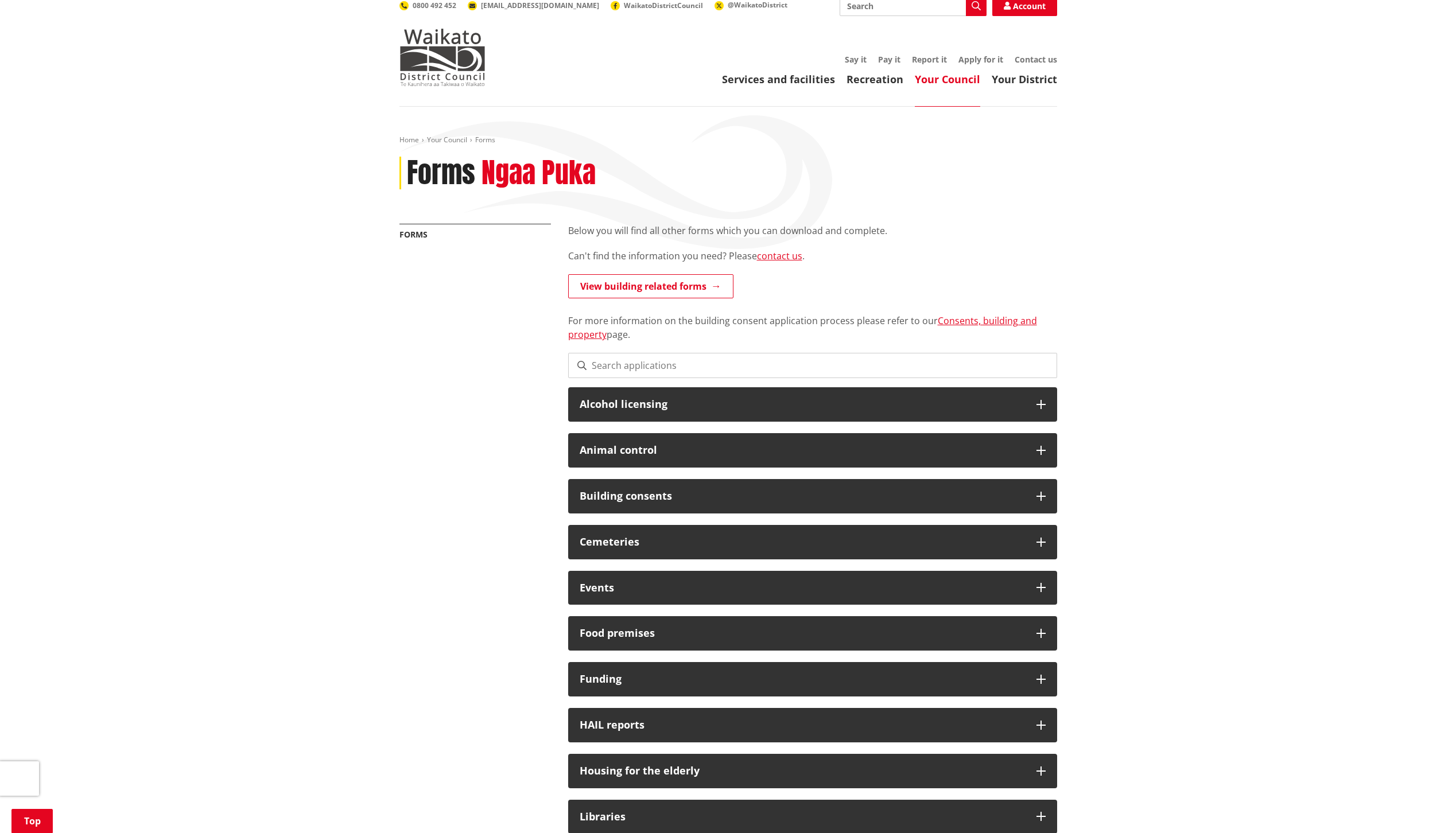
scroll to position [0, 0]
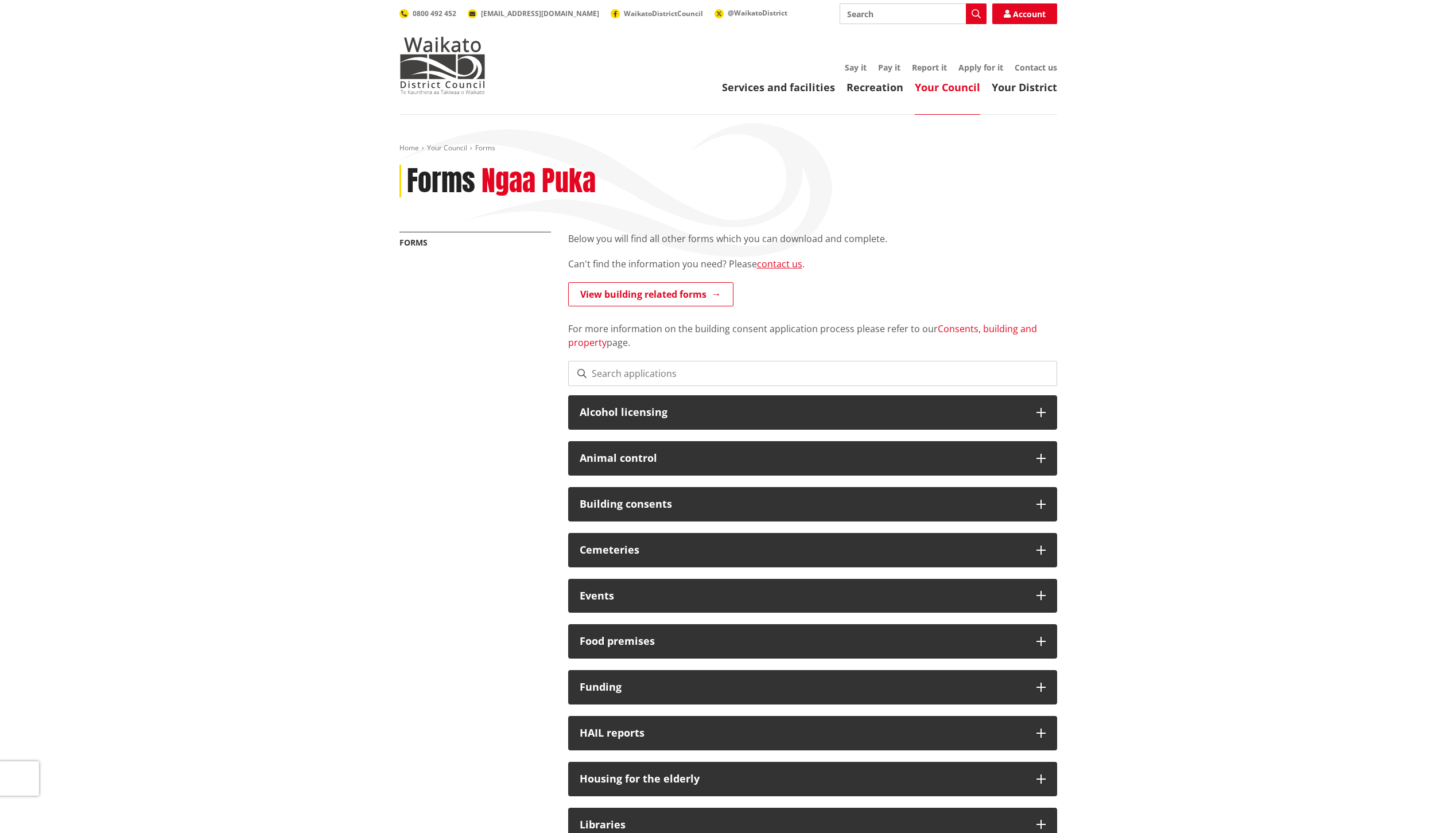
click at [948, 331] on link "Consents, building and property" at bounding box center [803, 335] width 469 height 26
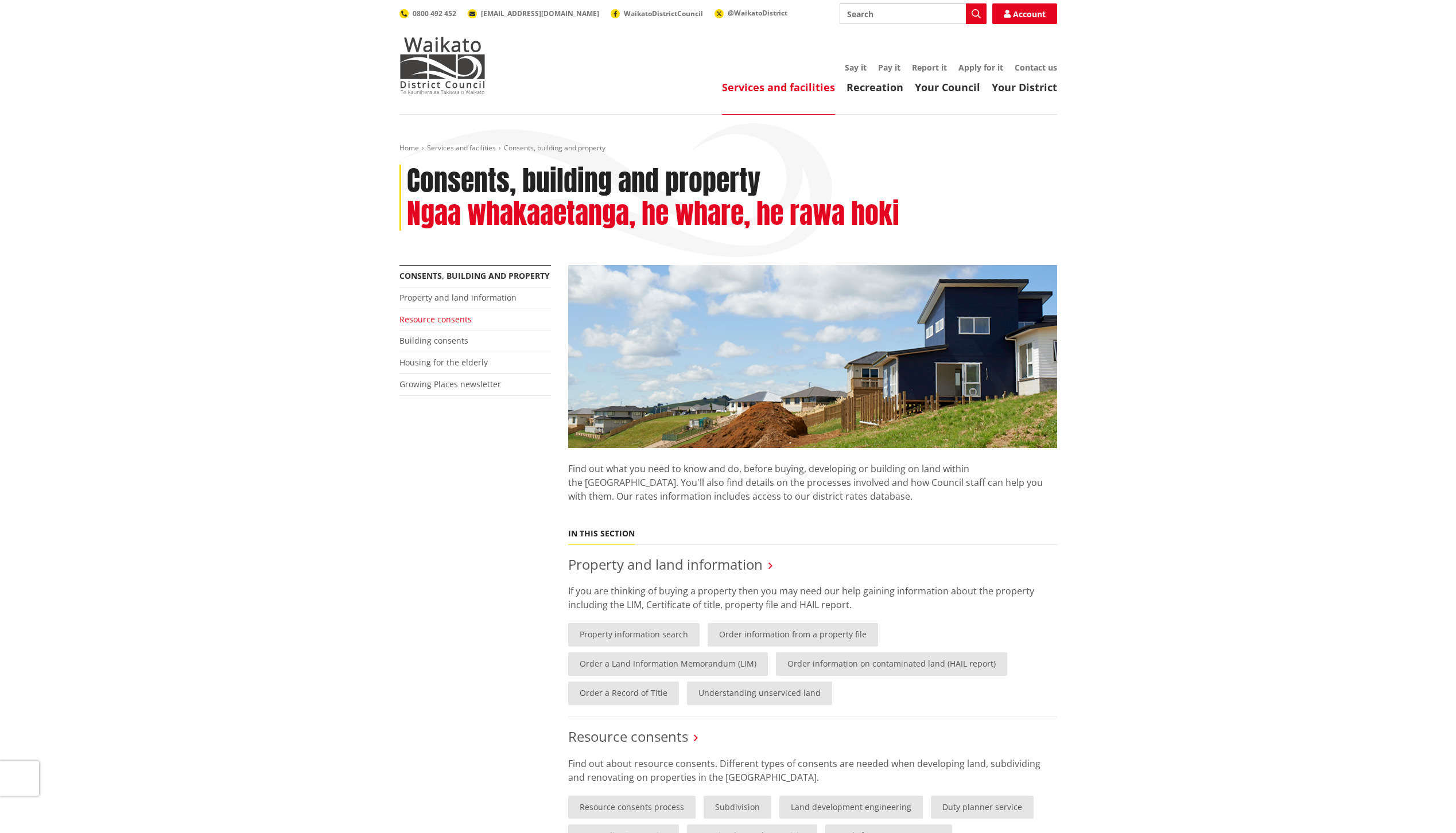
click at [410, 318] on link "Resource consents" at bounding box center [436, 319] width 73 height 11
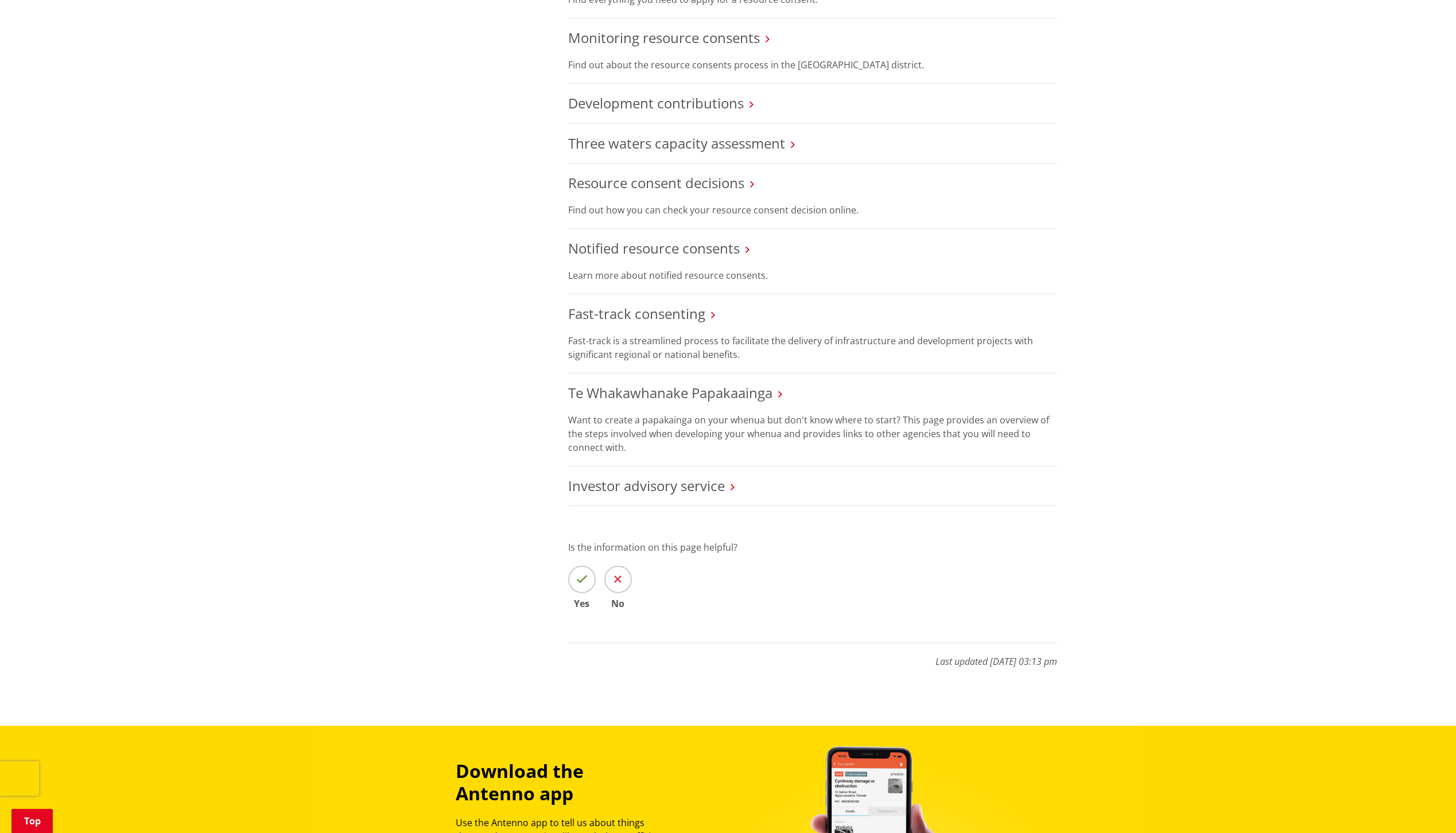
scroll to position [918, 0]
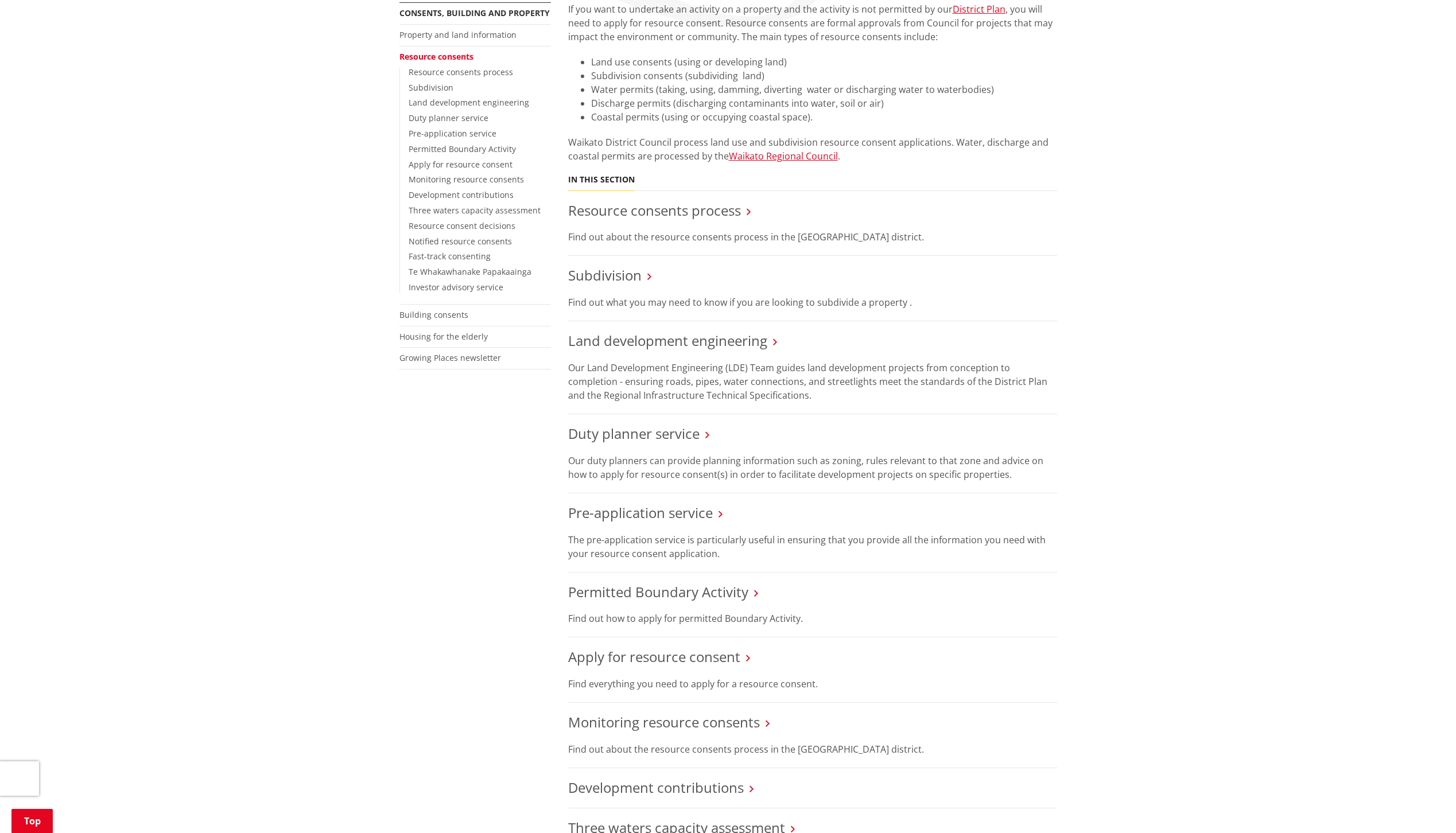
scroll to position [0, 0]
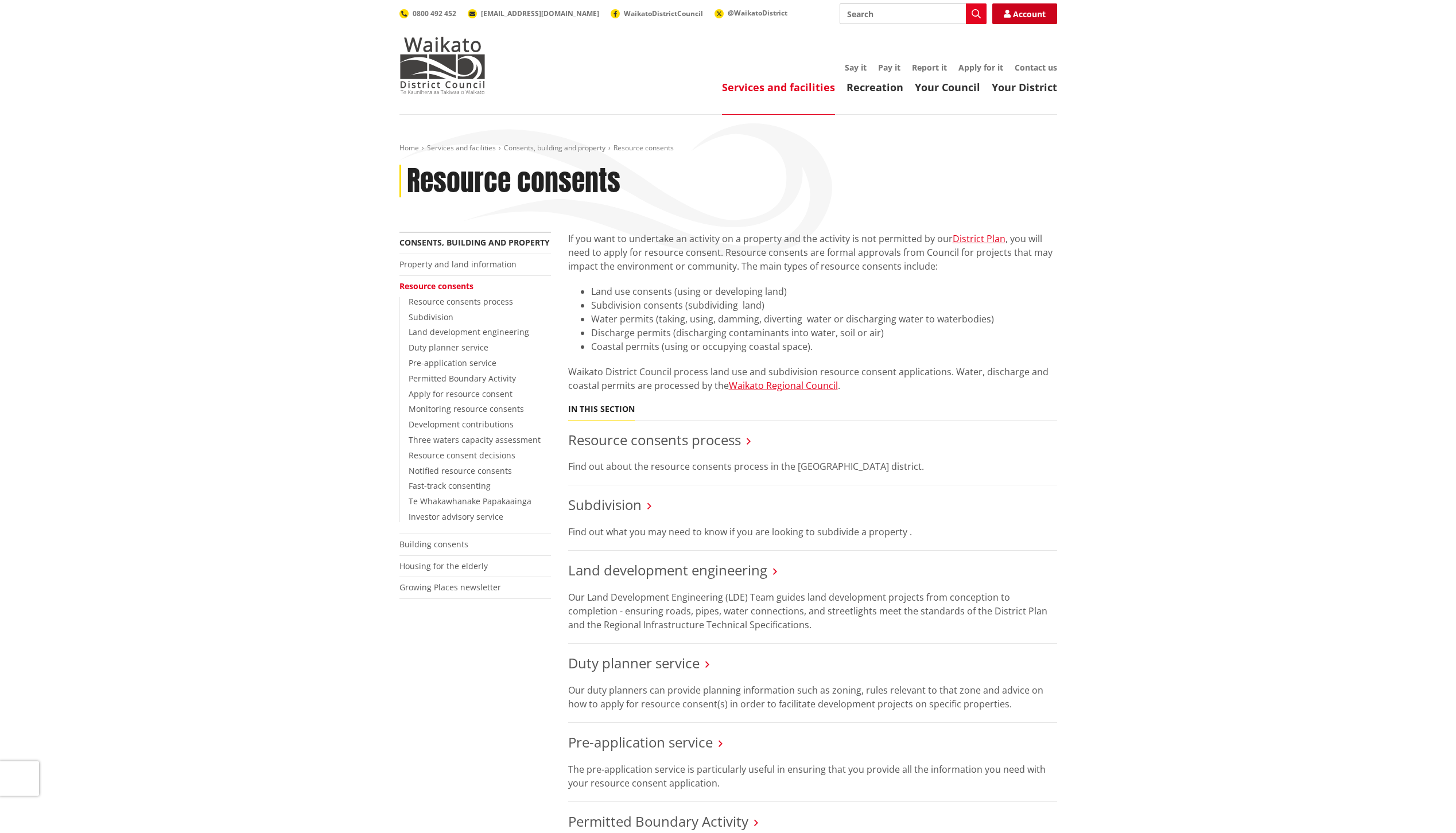
click at [1023, 11] on link "Account" at bounding box center [1025, 14] width 65 height 20
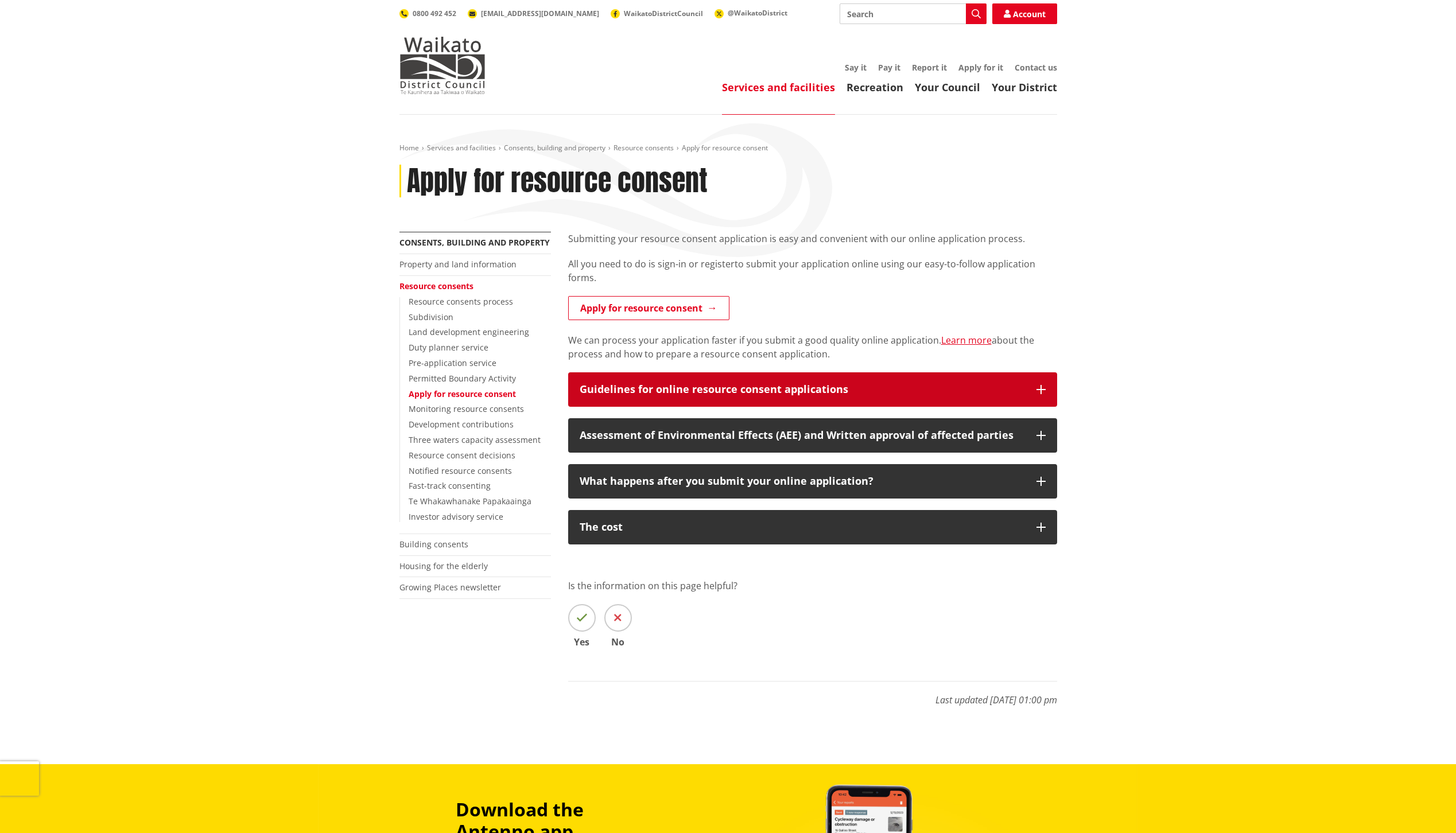
click at [841, 388] on div "Guidelines for online resource consent applications" at bounding box center [803, 390] width 446 height 12
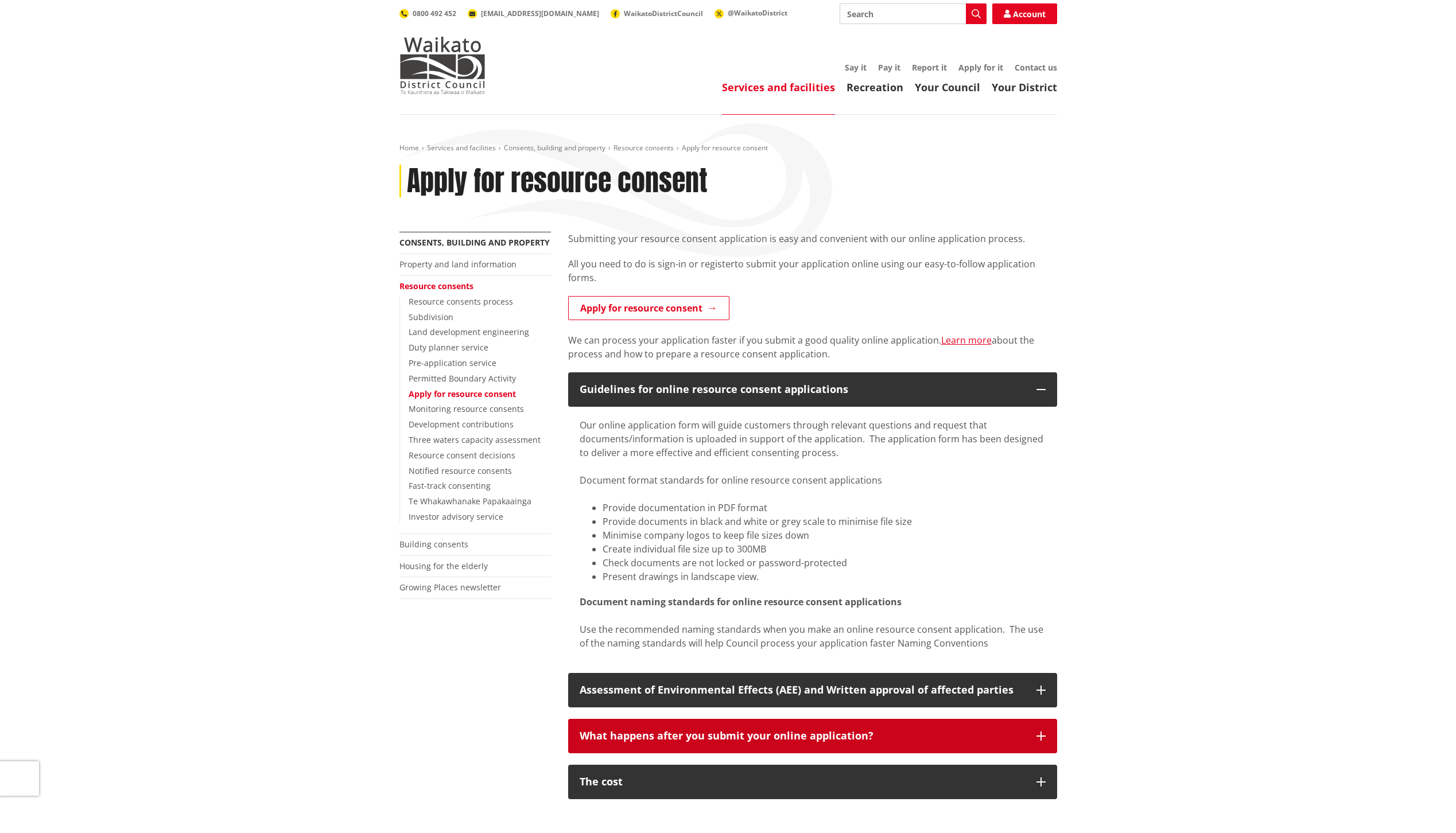
click at [750, 739] on div "What happens after you submit your online application?" at bounding box center [803, 737] width 446 height 12
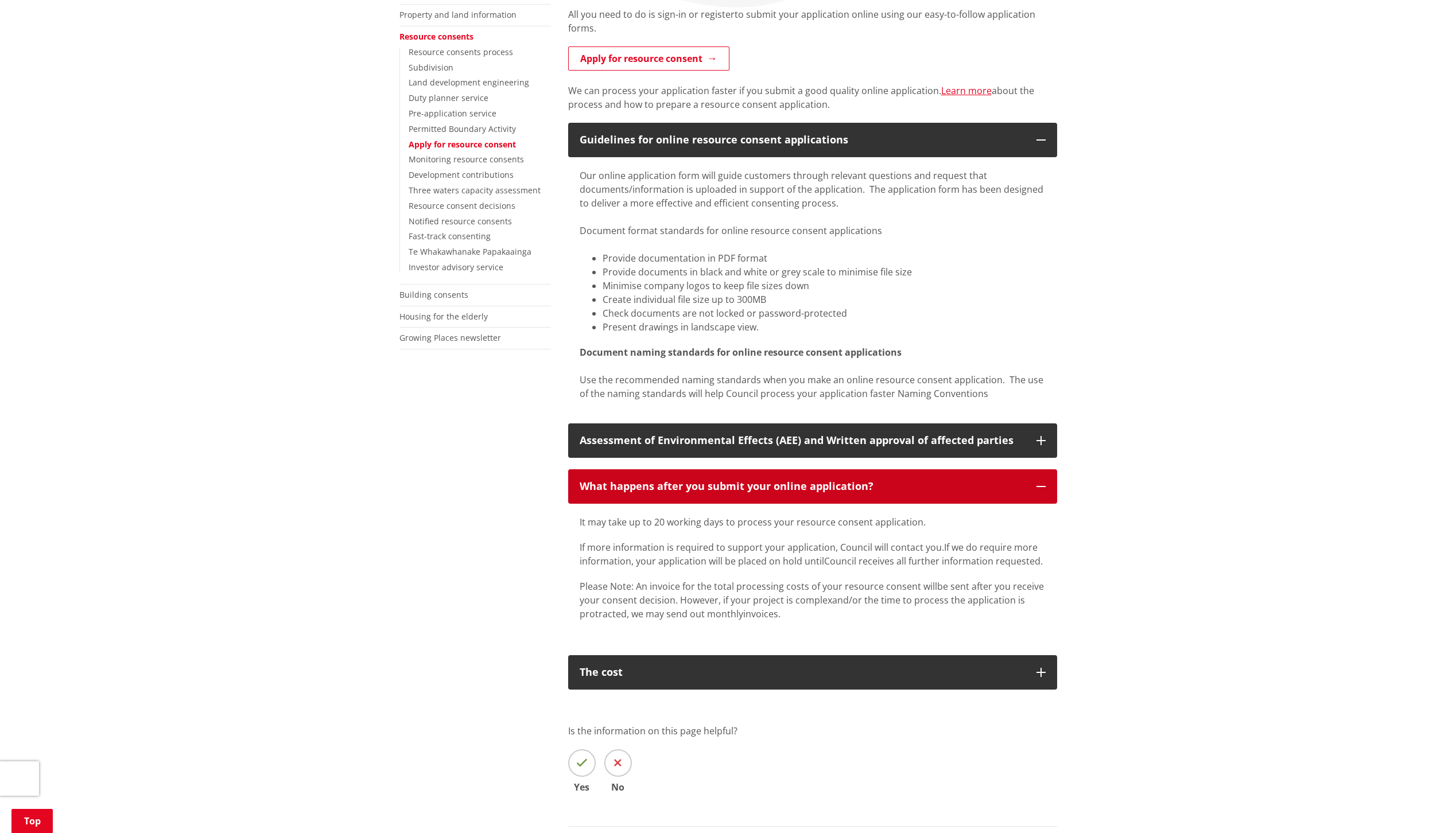
scroll to position [230, 0]
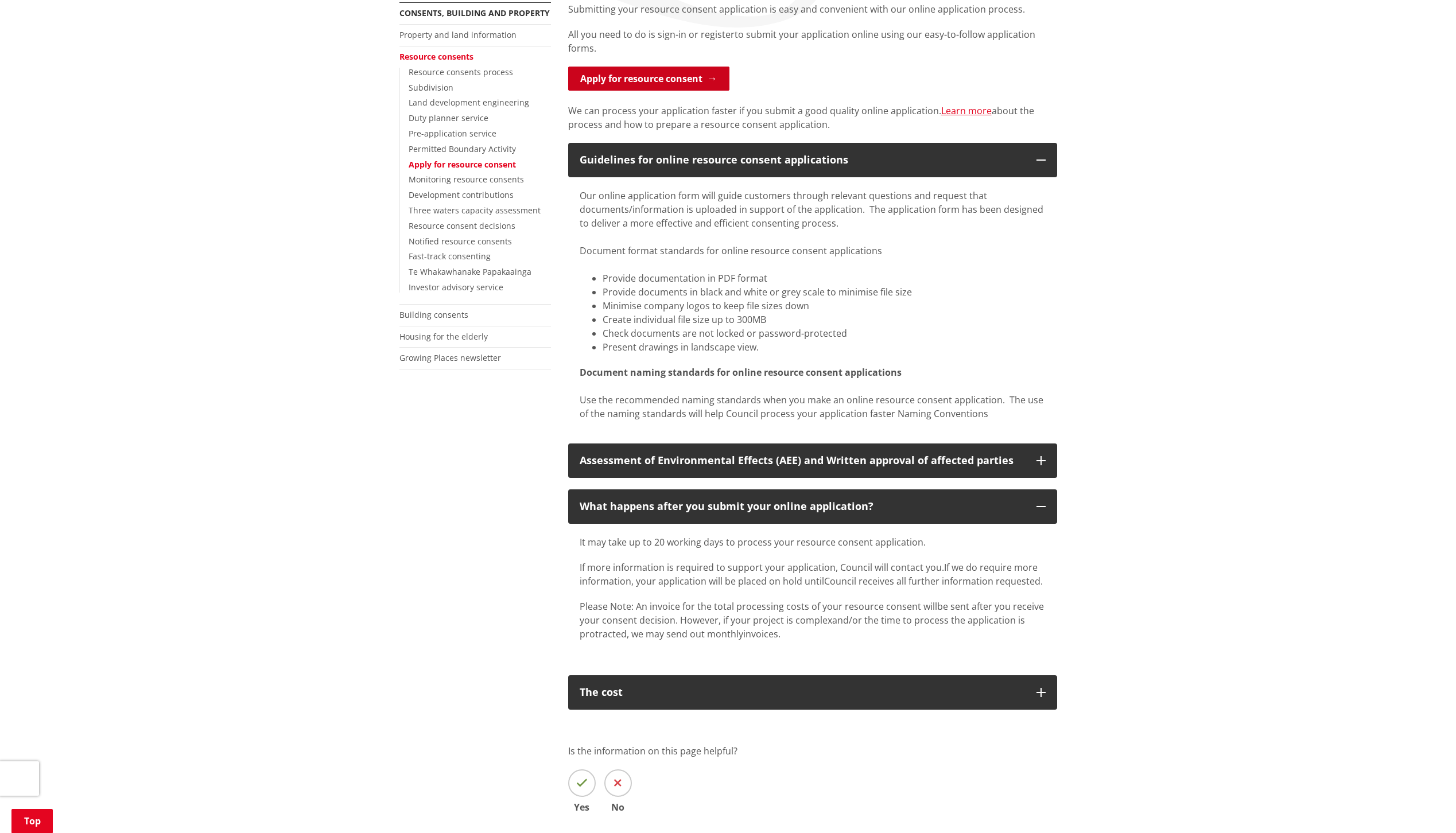
click at [635, 75] on link "Apply for resource consent" at bounding box center [648, 78] width 161 height 24
